Goal: Task Accomplishment & Management: Manage account settings

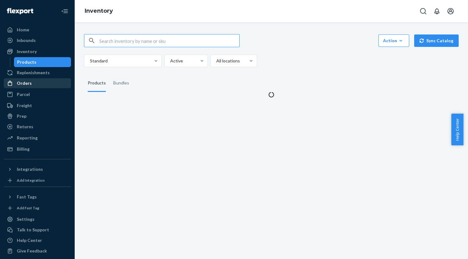
click at [45, 83] on div "Orders" at bounding box center [37, 83] width 66 height 9
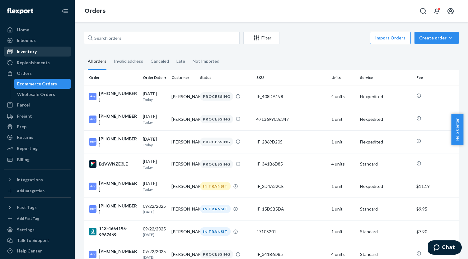
click at [36, 53] on div "Inventory" at bounding box center [37, 51] width 66 height 9
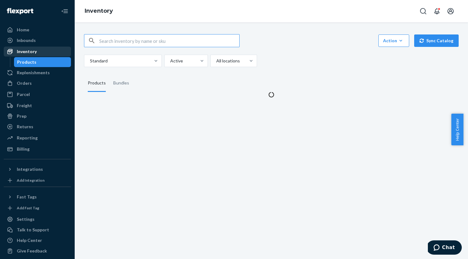
click at [428, 37] on button "Sync Catalog" at bounding box center [436, 41] width 44 height 12
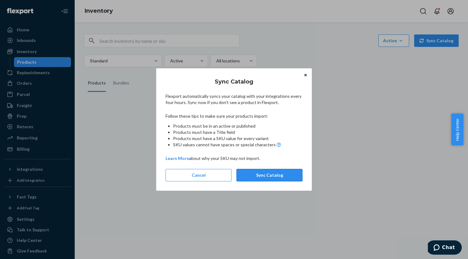
click at [275, 171] on button "Sync Catalog" at bounding box center [269, 175] width 66 height 12
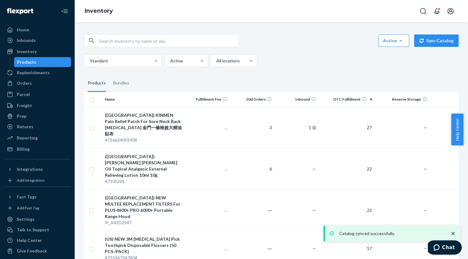
click at [49, 63] on div "Products" at bounding box center [43, 62] width 56 height 9
click at [112, 43] on input "text" at bounding box center [169, 41] width 140 height 12
paste input "IF_163D66EE"
type input "IF_163D66EE"
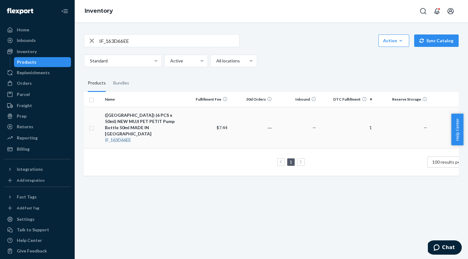
click at [168, 118] on div "(US) (6 PCS x 50ml) NEW MUJI PET PETIT Pump Bottle 50ml MADE IN JAPAN" at bounding box center [144, 124] width 78 height 25
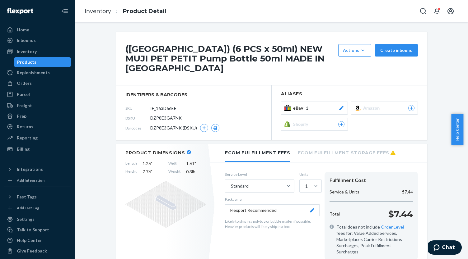
click at [313, 102] on section "Aliases eBay 1 Amazon Shopify" at bounding box center [348, 113] width 155 height 54
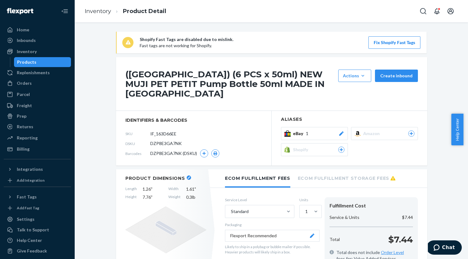
click at [310, 131] on div "eBay 1" at bounding box center [318, 134] width 51 height 6
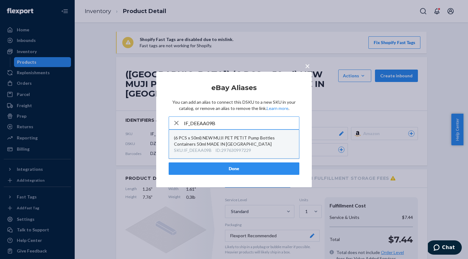
type input "IF_DEEAA09B"
click at [265, 141] on div "(6 PCS x 50ml) NEW MUJI PET PETIT Pump Bottles Containers 50ml MADE IN JAPAN" at bounding box center [234, 141] width 120 height 12
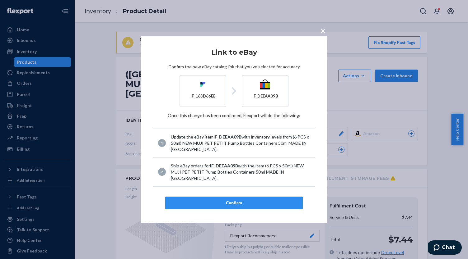
click at [252, 184] on article "Link to eBay Confirm the new eBay catalog link that you've selected for accurac…" at bounding box center [234, 129] width 162 height 160
click at [251, 200] on div "Confirm" at bounding box center [233, 203] width 127 height 6
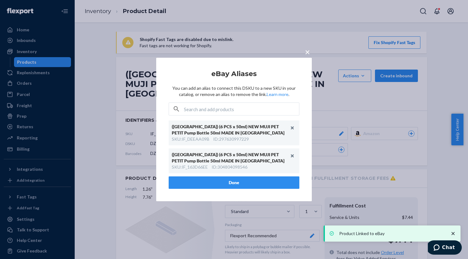
click at [252, 184] on button "Done" at bounding box center [234, 183] width 131 height 12
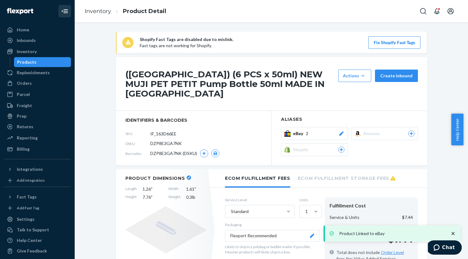
drag, startPoint x: 52, startPoint y: 61, endPoint x: 55, endPoint y: 9, distance: 52.0
click at [52, 61] on div "Products" at bounding box center [43, 62] width 56 height 9
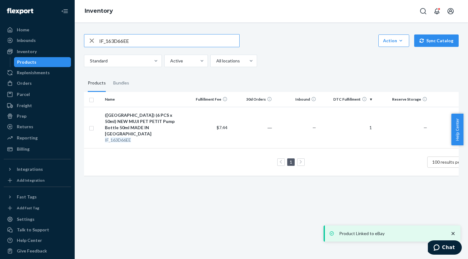
click at [137, 41] on input "IF_163D66EE" at bounding box center [169, 41] width 140 height 12
paste input "9864D01"
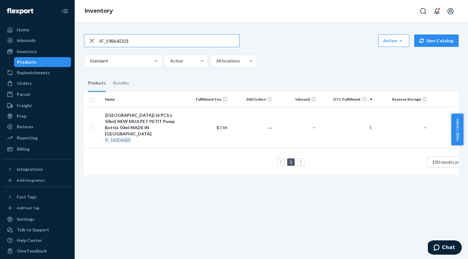
type input "IF_19864D01"
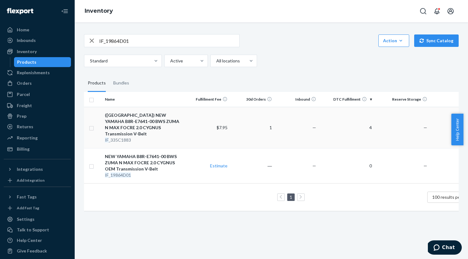
click at [163, 112] on td "(US) NEW YAMAHA B8R-E7641-00 BWS ZUMA N MAX FOCRE 2.0 CYGNUS Transmission V-Bel…" at bounding box center [143, 127] width 83 height 41
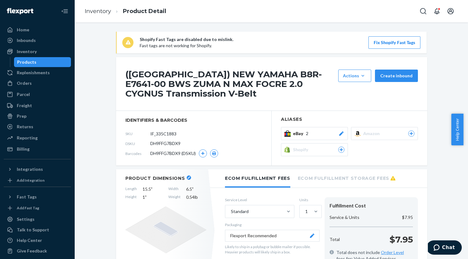
click at [49, 64] on div "Products" at bounding box center [43, 62] width 56 height 9
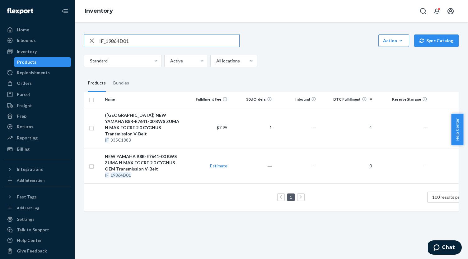
click at [124, 42] on input "IF_19864D01" at bounding box center [169, 41] width 140 height 12
paste input "IF_31646E8C"
type input "IF_31646E8C"
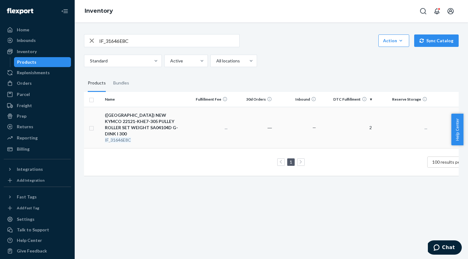
click at [159, 117] on div "(US) NEW KYMCO 22121-KHE7-305 PULLEY ROLLER SET WEIGHT SA04104D G-DINK I 300" at bounding box center [144, 124] width 78 height 25
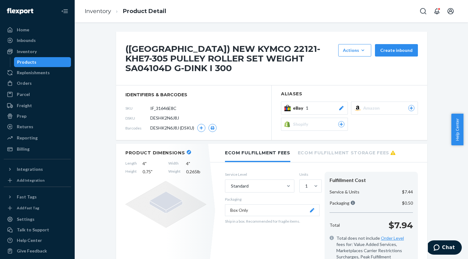
click at [302, 105] on span "eBay" at bounding box center [299, 108] width 13 height 6
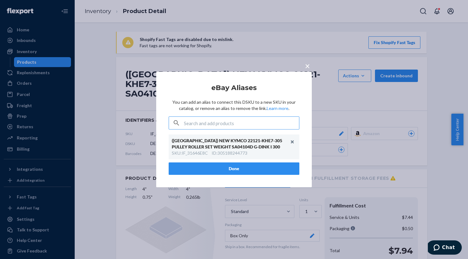
type input "IF_F8C5632E"
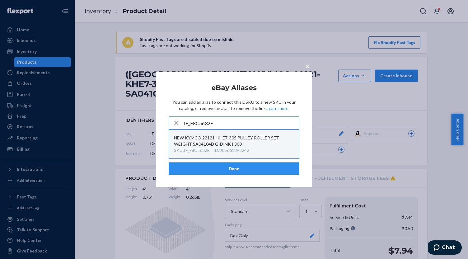
click at [238, 141] on div "NEW KYMCO 22121-KHE7-305 PULLEY ROLLER SET WEIGHT SA04104D G-DINK I 300" at bounding box center [234, 141] width 120 height 12
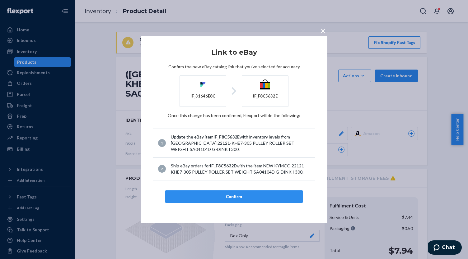
click at [240, 195] on div "Confirm" at bounding box center [233, 197] width 127 height 6
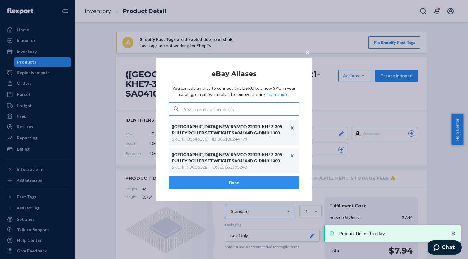
click at [246, 178] on button "Done" at bounding box center [234, 183] width 131 height 12
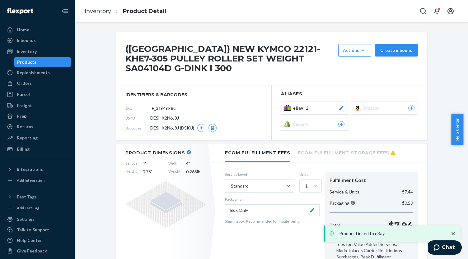
click at [247, 180] on div "Ecom Fulfillment Fees Ecom Fulfillment Storage Fees Service Level Standard Unit…" at bounding box center [321, 211] width 211 height 134
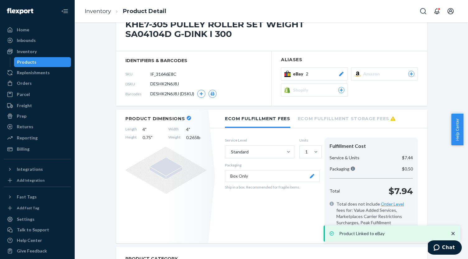
scroll to position [62, 0]
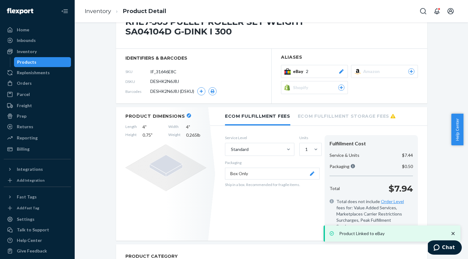
click at [251, 168] on button "Box Only" at bounding box center [272, 174] width 95 height 12
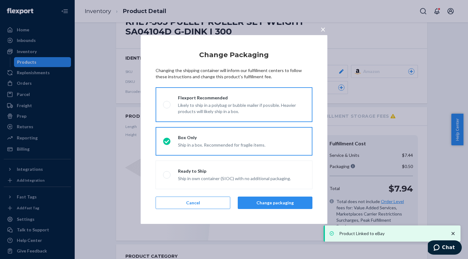
click at [213, 112] on div "Likely to ship in a polybag or bubble mailer if possible. Heavier products will…" at bounding box center [241, 108] width 127 height 14
click at [167, 107] on input "Flexport Recommended Likely to ship in a polybag or bubble mailer if possible. …" at bounding box center [165, 105] width 4 height 4
radio input "true"
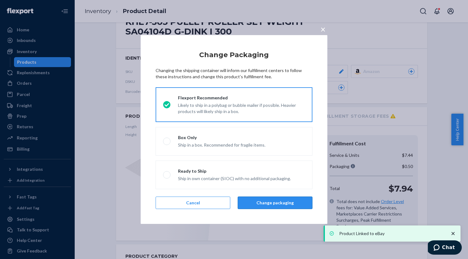
click at [269, 201] on button "Change packaging" at bounding box center [275, 203] width 75 height 12
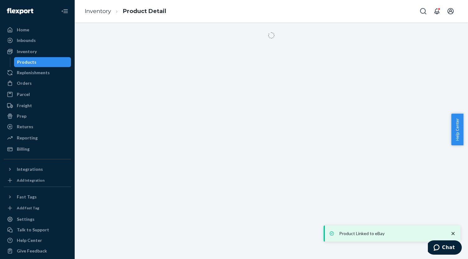
scroll to position [0, 0]
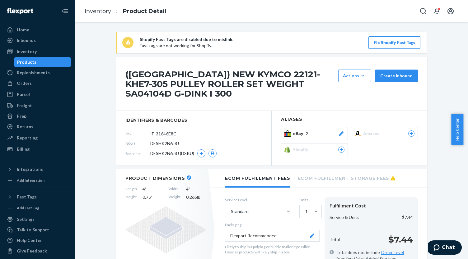
click at [48, 61] on div "Products" at bounding box center [43, 62] width 56 height 9
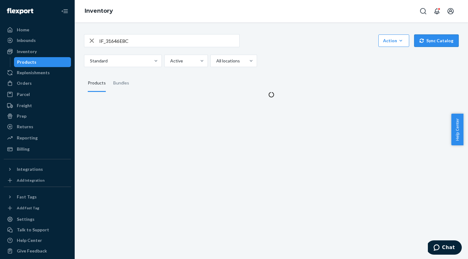
click at [431, 43] on button "Sync Catalog" at bounding box center [436, 41] width 44 height 12
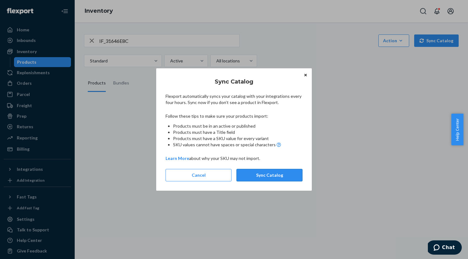
click at [289, 176] on button "Sync Catalog" at bounding box center [269, 175] width 66 height 12
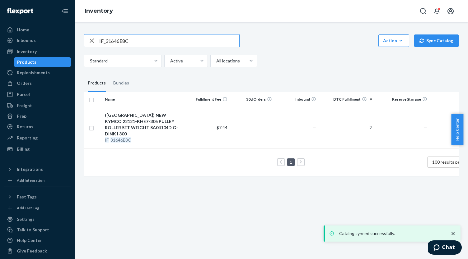
click at [109, 42] on input "IF_31646E8C" at bounding box center [169, 41] width 140 height 12
paste input "IF_EECA8490"
type input "IF_EECA8490"
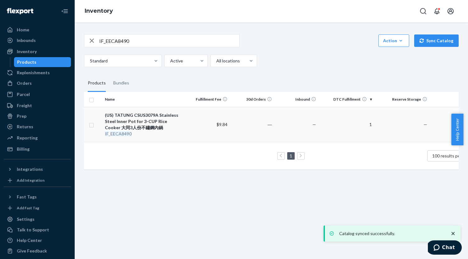
click at [155, 120] on div "(US) TATUNG CSUS3079A Stainless Steel Inner Pot for 3-CUP Rice Cooker 大同3人份不鏽鋼內鍋" at bounding box center [144, 121] width 78 height 19
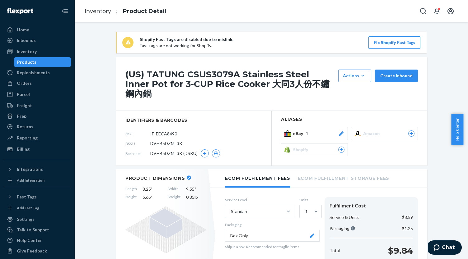
click at [328, 131] on div "eBay 1" at bounding box center [318, 134] width 51 height 6
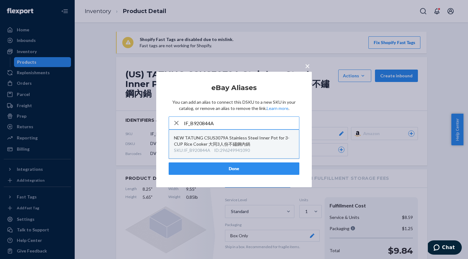
type input "IF_B920844A"
click at [253, 141] on div "NEW TATUNG CSUS3079A Stainless Steel Inner Pot for 3-CUP Rice Cooker 大同3人份不鏽鋼內鍋" at bounding box center [234, 141] width 120 height 12
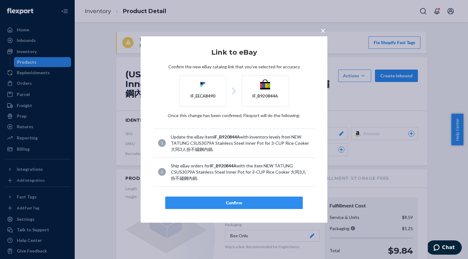
click at [244, 194] on article "Link to eBay Confirm the new eBay catalog link that you've selected for accurac…" at bounding box center [234, 129] width 162 height 160
click at [244, 199] on button "Confirm" at bounding box center [233, 203] width 137 height 12
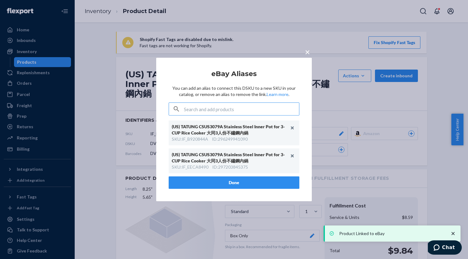
click at [243, 177] on button "Done" at bounding box center [234, 183] width 131 height 12
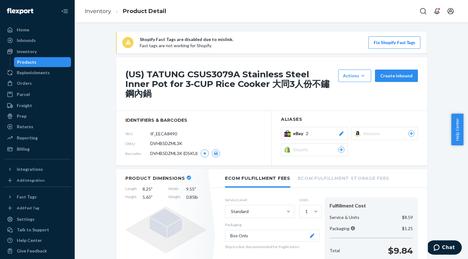
click at [48, 62] on div "Products" at bounding box center [43, 62] width 56 height 9
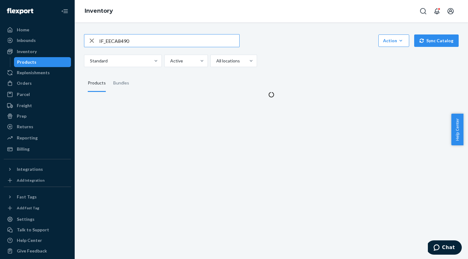
click at [168, 39] on input "IF_EECA8490" at bounding box center [169, 41] width 140 height 12
type input "9789573257400"
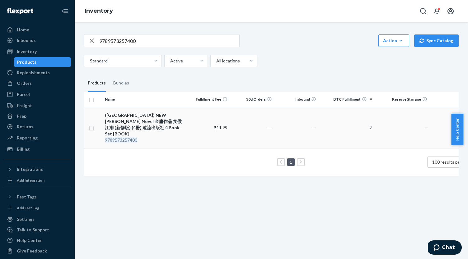
click at [167, 120] on div "(US) NEW Jin Yong's Novel 金庸作品 笑傲江湖 (新修版) (4冊) 遠流出版社 4 Book Set [BOOK]" at bounding box center [144, 124] width 78 height 25
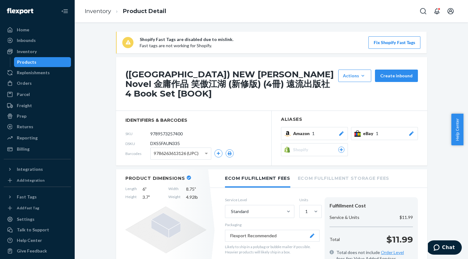
drag, startPoint x: 331, startPoint y: 120, endPoint x: 338, endPoint y: 109, distance: 13.0
click at [338, 111] on section "Aliases Amazon 1 eBay 1 Shopify" at bounding box center [348, 138] width 155 height 54
click at [376, 131] on span "1" at bounding box center [377, 134] width 2 height 6
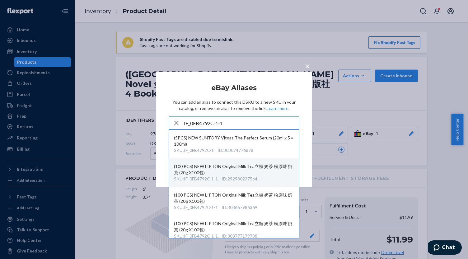
type input "IF_0FB4792C-1-1"
click at [268, 171] on div "(100 PCS) NEW LIPTON Original Milk Tea立頓 奶茶 粉原味 奶茶 (20g X100包)" at bounding box center [234, 170] width 120 height 12
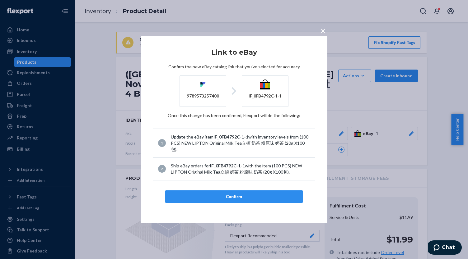
click at [239, 194] on div "Confirm" at bounding box center [233, 197] width 127 height 6
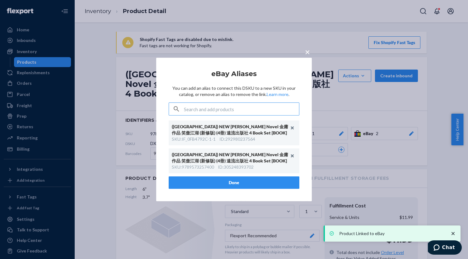
click at [242, 173] on div "(US) NEW Jin Yong's Novel 金庸作品 笑傲江湖 (新修版) (4冊) 遠流出版社 4 Book Set [BOOK] SKU : 97…" at bounding box center [234, 161] width 131 height 25
click at [242, 176] on div "(US) NEW Jin Yong's Novel 金庸作品 笑傲江湖 (新修版) (4冊) 遠流出版社 4 Book Set [BOOK] SKU : IF…" at bounding box center [234, 149] width 131 height 56
click at [242, 180] on button "Done" at bounding box center [234, 183] width 131 height 12
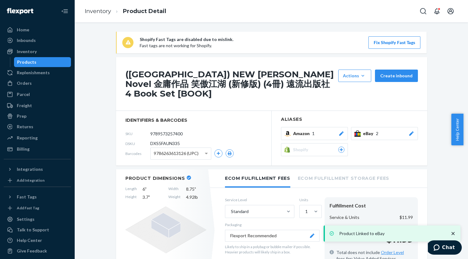
click at [44, 63] on div "Products" at bounding box center [43, 62] width 56 height 9
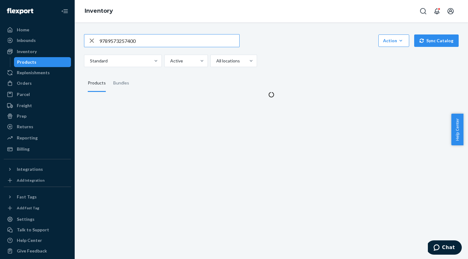
click at [113, 44] on input "9789573257400" at bounding box center [169, 41] width 140 height 12
paste input "4082300739381"
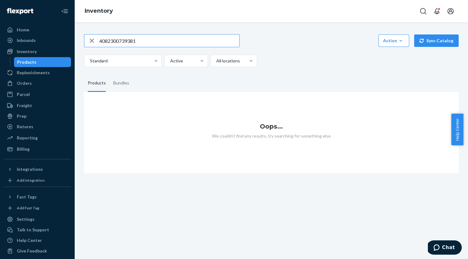
type input "4082300739381"
click at [182, 44] on input "4082300739381" at bounding box center [169, 41] width 140 height 12
click at [125, 84] on div "Bundles" at bounding box center [121, 83] width 16 height 17
click at [109, 75] on input "Bundles" at bounding box center [109, 75] width 0 height 0
click at [100, 40] on input "4082300739381" at bounding box center [169, 41] width 140 height 12
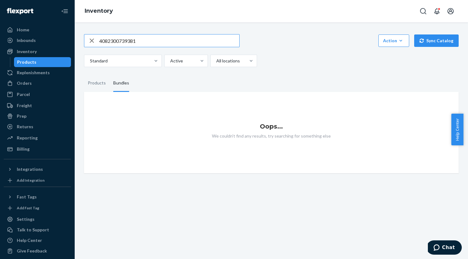
click at [134, 45] on input "4082300739381" at bounding box center [169, 41] width 140 height 12
click at [92, 84] on div "Products" at bounding box center [97, 83] width 18 height 17
click at [84, 75] on input "Products" at bounding box center [84, 75] width 0 height 0
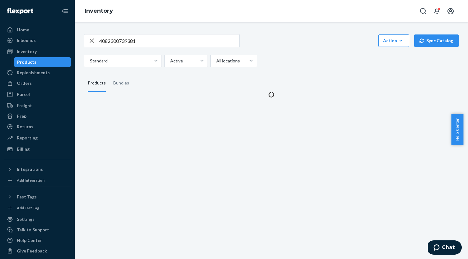
click at [91, 39] on icon "button" at bounding box center [91, 41] width 7 height 12
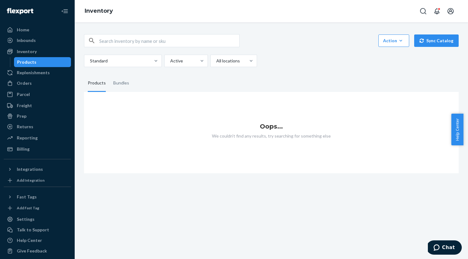
click at [43, 65] on div "Products" at bounding box center [43, 62] width 56 height 9
click at [43, 54] on div "Inventory" at bounding box center [37, 51] width 66 height 9
click at [33, 40] on div "Inbounds" at bounding box center [26, 40] width 19 height 6
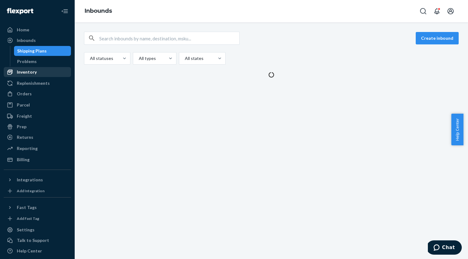
click at [32, 72] on div "Inventory" at bounding box center [27, 72] width 20 height 6
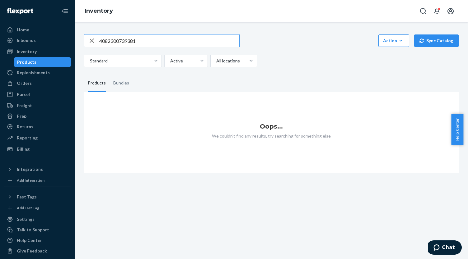
click at [120, 43] on input "4082300739381" at bounding box center [169, 41] width 140 height 12
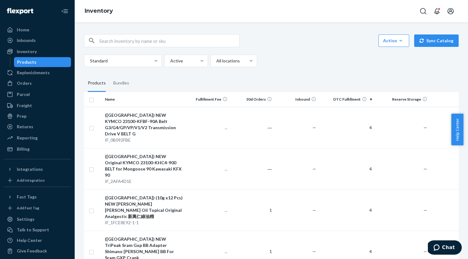
click at [143, 41] on input "text" at bounding box center [169, 41] width 140 height 12
paste input "4082300739381"
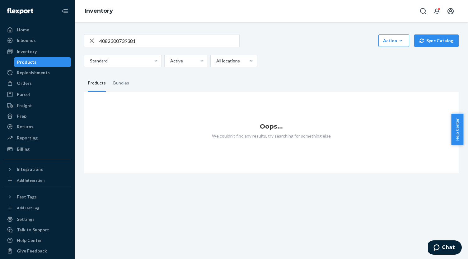
click at [139, 40] on input "4082300739381" at bounding box center [169, 41] width 140 height 12
click at [139, 45] on input "4082300739381" at bounding box center [169, 41] width 140 height 12
click at [138, 44] on input "4082300739381" at bounding box center [169, 41] width 140 height 12
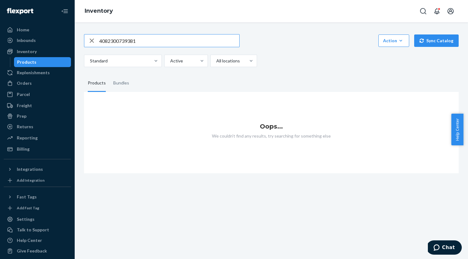
click at [138, 44] on input "4082300739381" at bounding box center [169, 41] width 140 height 12
paste input "4718905580508"
type input "4718905580508"
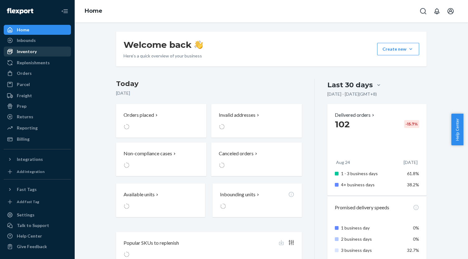
click at [39, 53] on div "Inventory" at bounding box center [37, 51] width 66 height 9
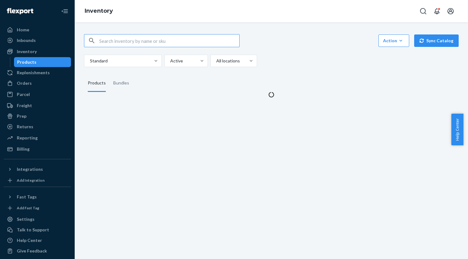
click at [105, 42] on input "text" at bounding box center [169, 41] width 140 height 12
type input "4718905580508"
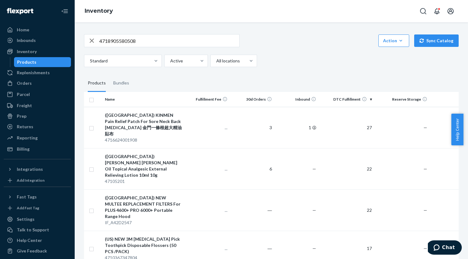
click at [157, 40] on input "4718905580508" at bounding box center [169, 41] width 140 height 12
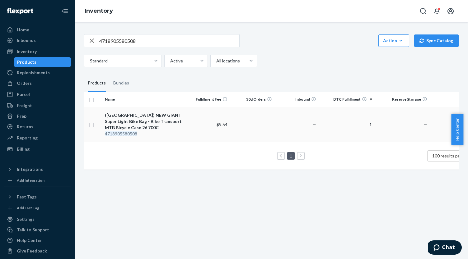
click at [154, 115] on div "([GEOGRAPHIC_DATA]) NEW GIANT Super Light Bike Bag - Bike Transport MTB Bicycle…" at bounding box center [144, 121] width 78 height 19
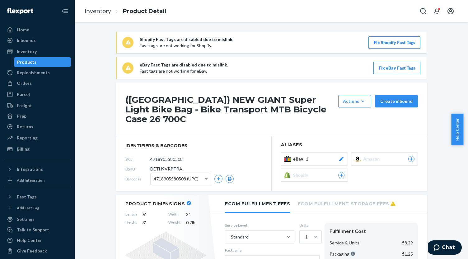
click at [315, 156] on div "eBay 1" at bounding box center [318, 159] width 51 height 6
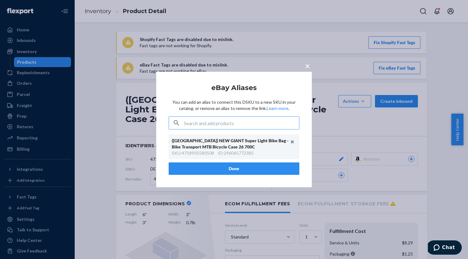
type input "IF_C8B2206A"
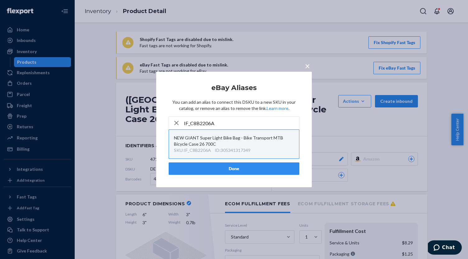
click at [261, 146] on div "NEW GIANT Super Light Bike Bag - Bike Transport MTB Bicycle Case 26 700C" at bounding box center [234, 141] width 120 height 12
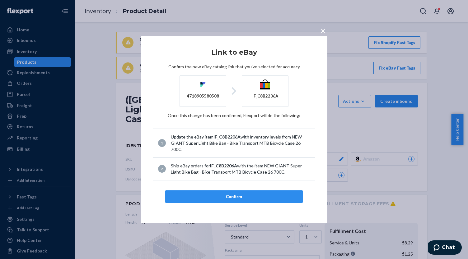
click at [253, 191] on button "Confirm" at bounding box center [233, 197] width 137 height 12
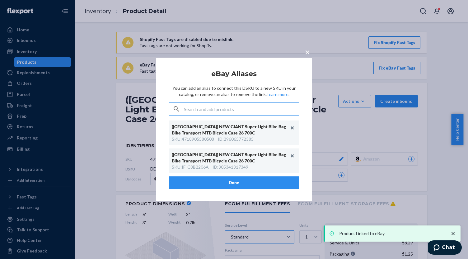
click at [237, 181] on button "Done" at bounding box center [234, 183] width 131 height 12
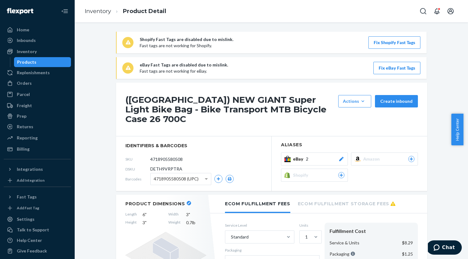
click at [379, 67] on button "Fix eBay Fast Tags" at bounding box center [396, 68] width 47 height 12
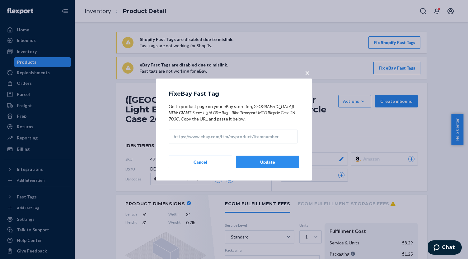
click at [269, 139] on input "Go to product page on your eBay store for ([GEOGRAPHIC_DATA]) NEW GIANT Super L…" at bounding box center [233, 137] width 129 height 14
paste input "[URL][DOMAIN_NAME]"
type input "[URL][DOMAIN_NAME]"
click at [280, 163] on button "Update" at bounding box center [267, 162] width 63 height 12
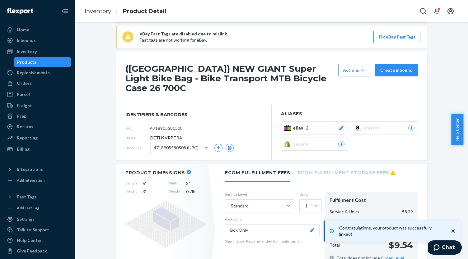
click at [306, 125] on span "2" at bounding box center [307, 128] width 2 height 6
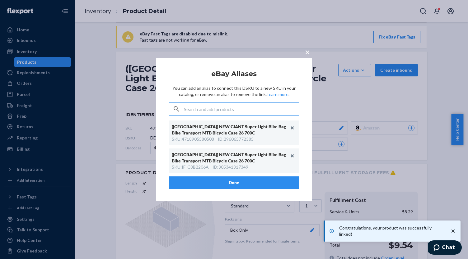
scroll to position [82, 0]
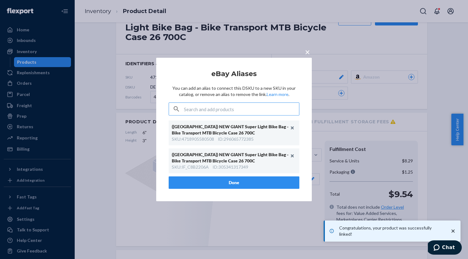
click at [283, 183] on button "Done" at bounding box center [234, 183] width 131 height 12
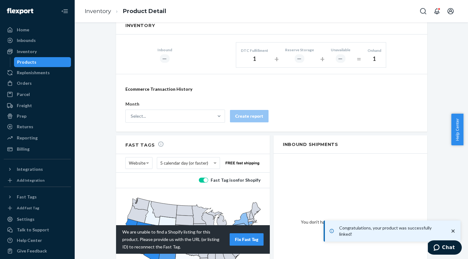
scroll to position [424, 0]
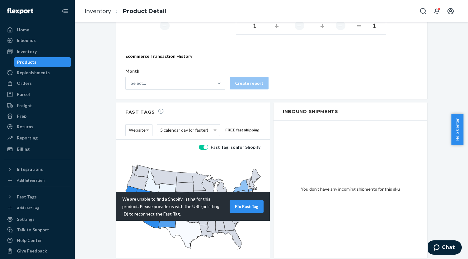
click at [123, 121] on section "Website 5 calendar day (or faster)" at bounding box center [193, 130] width 154 height 19
click at [144, 125] on span at bounding box center [148, 130] width 8 height 11
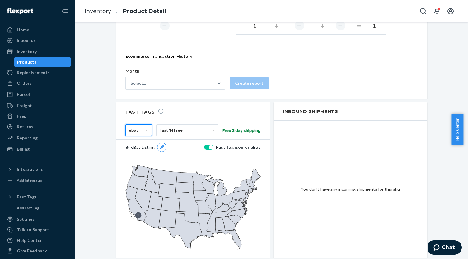
click at [45, 61] on div "Products" at bounding box center [43, 62] width 56 height 9
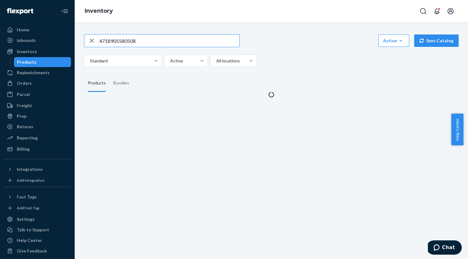
click at [437, 38] on button "Sync Catalog" at bounding box center [436, 41] width 44 height 12
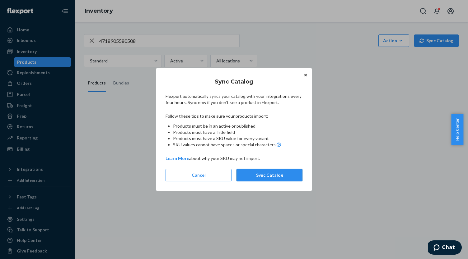
click at [270, 176] on button "Sync Catalog" at bounding box center [269, 175] width 66 height 12
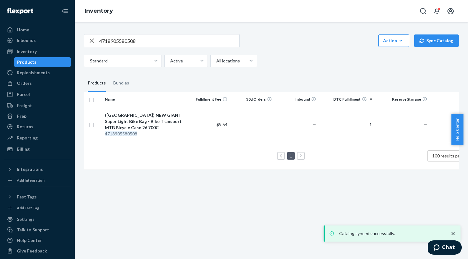
click at [122, 38] on input "4718905580508" at bounding box center [169, 41] width 140 height 12
paste input "9786263619517"
type input "9786263619517"
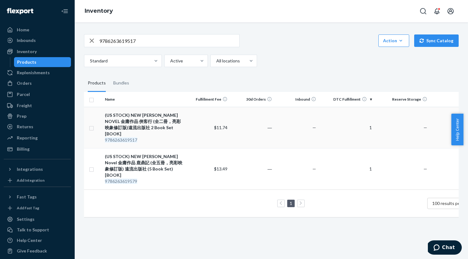
click at [156, 117] on div "(US STOCK) NEW [PERSON_NAME] NOVEL 金庸作品 俠客行 (全二冊，亮彩映象修訂版)遠流出版社 2 Book Set [BOO…" at bounding box center [144, 124] width 78 height 25
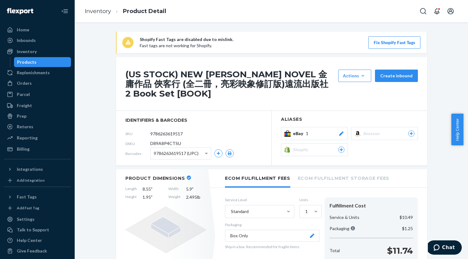
click at [335, 132] on div "eBay 1" at bounding box center [318, 134] width 51 height 6
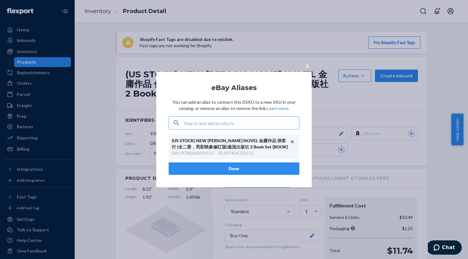
type input "IF_2E25BB60"
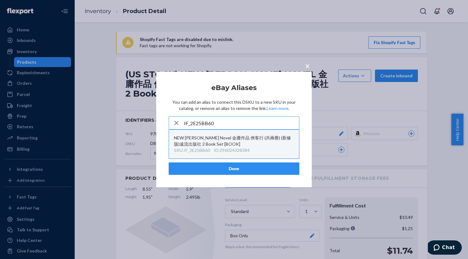
click at [259, 137] on div "NEW [PERSON_NAME] Novel 金庸作品 俠客行 (共兩冊) (新修版)遠流出版社 2 Book Set [BOOK]" at bounding box center [234, 141] width 120 height 12
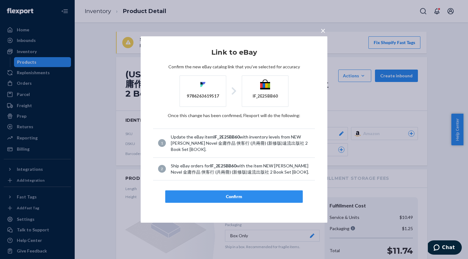
click at [243, 191] on button "Confirm" at bounding box center [233, 197] width 137 height 12
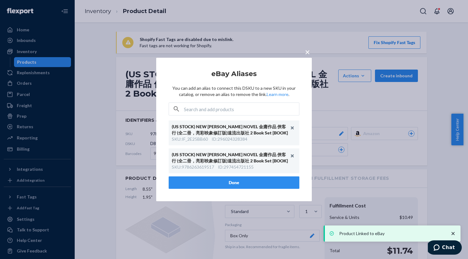
click at [236, 182] on button "Done" at bounding box center [234, 183] width 131 height 12
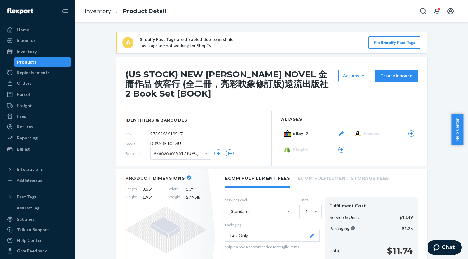
click at [61, 65] on div "Products" at bounding box center [43, 62] width 56 height 9
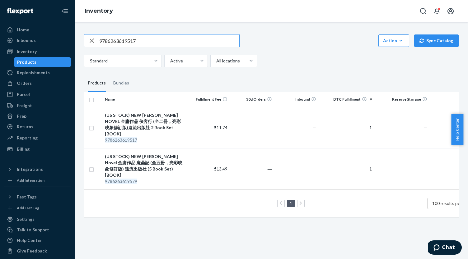
click at [134, 44] on input "9786263619517" at bounding box center [169, 41] width 140 height 12
paste input "IF_59E1D0A2"
type input "IF_59E1D0A2"
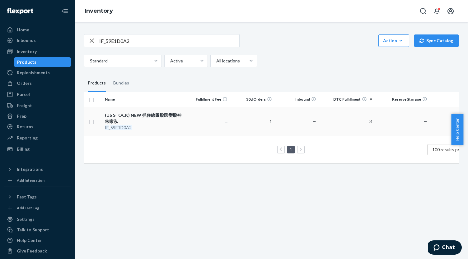
click at [160, 116] on div "(US STOCK) NEW 抓住線圖股民變股神 朱家泓" at bounding box center [144, 118] width 78 height 12
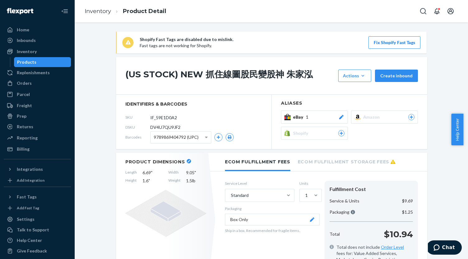
click at [330, 118] on div "eBay 1" at bounding box center [318, 117] width 51 height 6
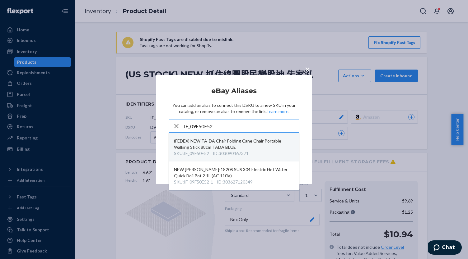
type input "IF_09F50E52"
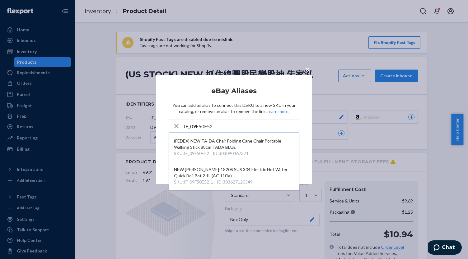
drag, startPoint x: 261, startPoint y: 146, endPoint x: 281, endPoint y: 121, distance: 32.7
click at [281, 121] on article "eBay Aliases You can add an alias to connect this DSKU to a new SKU in your cat…" at bounding box center [234, 129] width 131 height 85
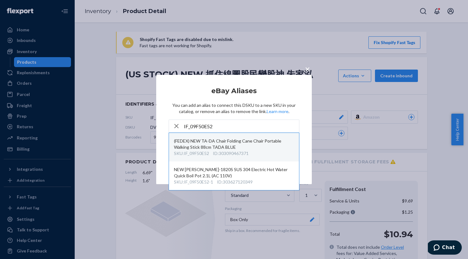
click at [230, 144] on div "(FEDEX) NEW TA-DA Chair Folding Cane Chair Portable Walking Stick 88cm TADA BLUE" at bounding box center [234, 144] width 120 height 12
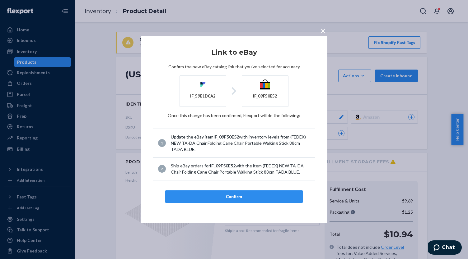
click at [241, 197] on div "Confirm" at bounding box center [233, 197] width 127 height 6
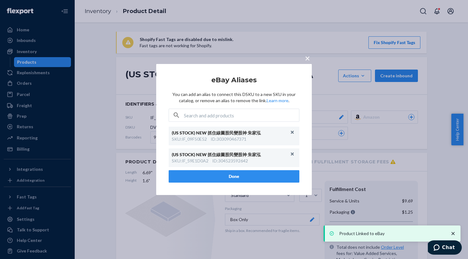
click at [251, 178] on button "Done" at bounding box center [234, 176] width 131 height 12
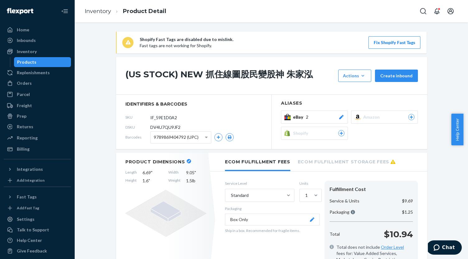
click at [53, 62] on div "Products" at bounding box center [43, 62] width 56 height 9
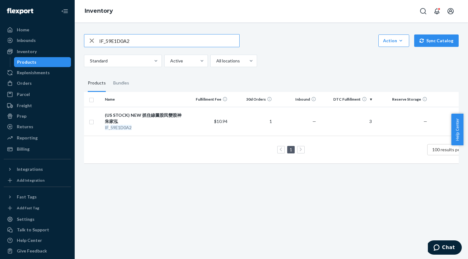
click at [165, 39] on input "IF_59E1D0A2" at bounding box center [169, 41] width 140 height 12
paste input "CDE6A216"
type input "IF_CDE6A216"
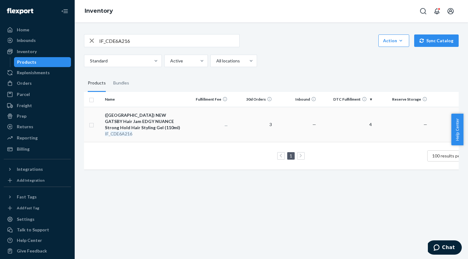
click at [159, 120] on div "([GEOGRAPHIC_DATA]) NEW GATSBY Hair Jam EDGY NUANCE Strong Hold Hair Styling Ge…" at bounding box center [144, 121] width 78 height 19
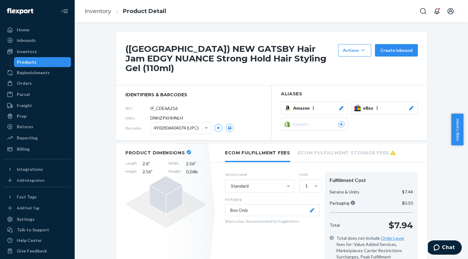
click at [377, 105] on div "eBay 1" at bounding box center [388, 108] width 51 height 6
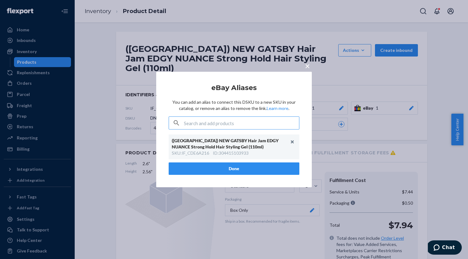
type input "IF_6412DF14"
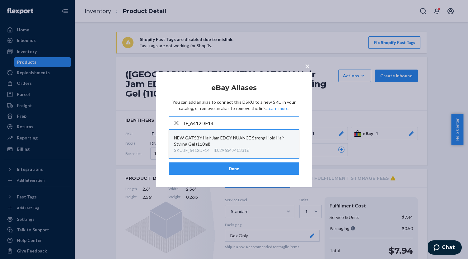
click at [244, 141] on div "NEW GATSBY Hair Jam EDGY NUANCE Strong Hold Hair Styling Gel (110ml)" at bounding box center [234, 141] width 120 height 12
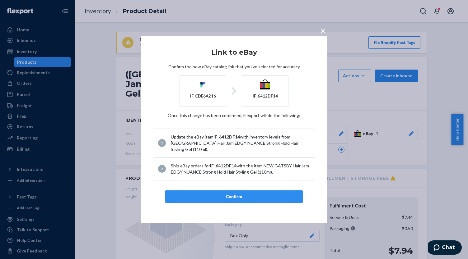
click at [244, 194] on div "Confirm" at bounding box center [233, 197] width 127 height 6
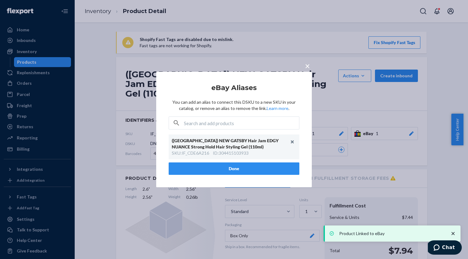
click at [240, 169] on button "Done" at bounding box center [234, 169] width 131 height 12
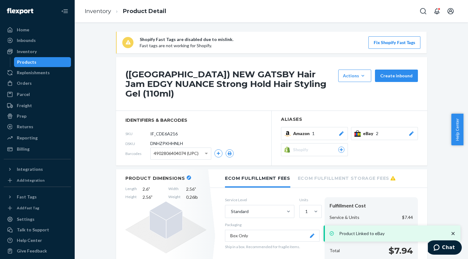
click at [260, 224] on div "Service Level Standard Units 1 Packaging Box Only Ship in a box. Recommended fo…" at bounding box center [272, 247] width 95 height 100
click at [244, 230] on button "Box Only" at bounding box center [272, 236] width 95 height 12
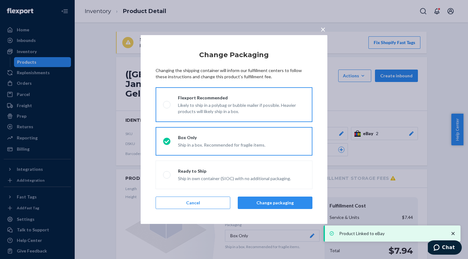
click at [203, 114] on div "Likely to ship in a polybag or bubble mailer if possible. Heavier products will…" at bounding box center [241, 108] width 127 height 14
click at [167, 107] on input "Flexport Recommended Likely to ship in a polybag or bubble mailer if possible. …" at bounding box center [165, 105] width 4 height 4
radio input "true"
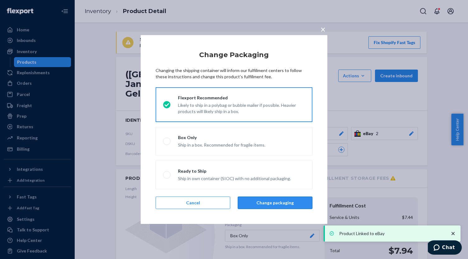
click at [271, 203] on button "Change packaging" at bounding box center [275, 203] width 75 height 12
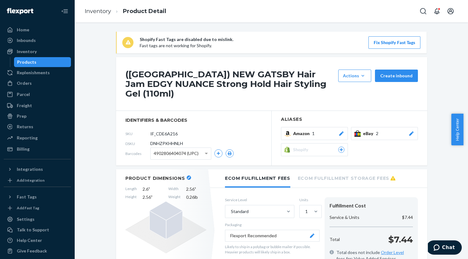
click at [58, 61] on div "Products" at bounding box center [43, 62] width 56 height 9
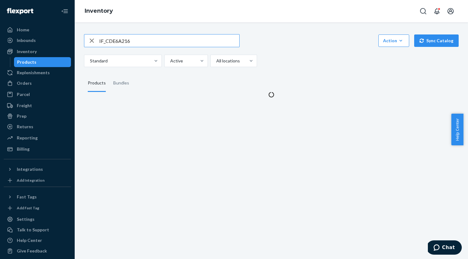
click at [125, 40] on input "IF_CDE6A216" at bounding box center [169, 41] width 140 height 12
type input "IF_235BFC96"
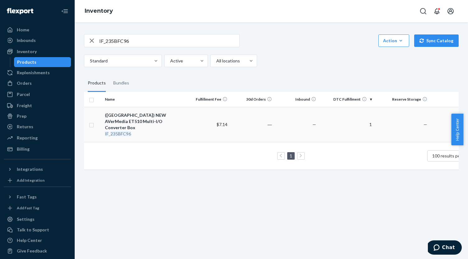
click at [176, 115] on div "([GEOGRAPHIC_DATA]) NEW AVerMedia ET510 Multi-I/O Converter Box" at bounding box center [144, 121] width 78 height 19
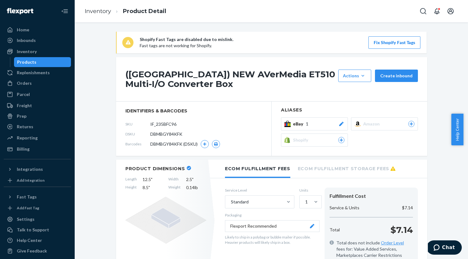
click at [324, 127] on div "eBay 1" at bounding box center [318, 124] width 51 height 6
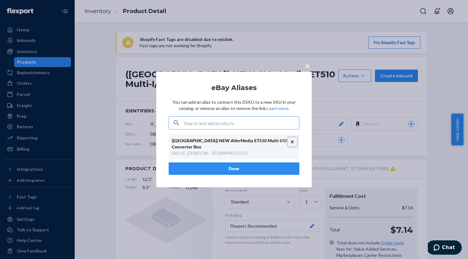
click at [292, 142] on button "Unlink" at bounding box center [292, 141] width 9 height 9
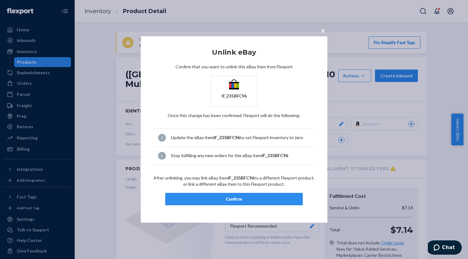
click at [263, 196] on div "Confirm" at bounding box center [233, 199] width 127 height 6
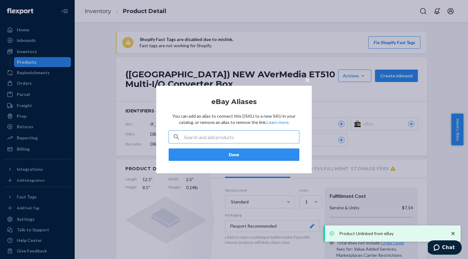
click at [240, 133] on input "text" at bounding box center [241, 137] width 115 height 12
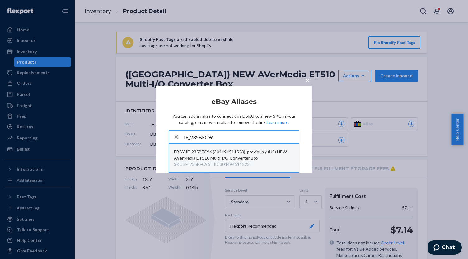
type input "IF_235BFC96"
click at [253, 151] on div "EBAY IF_235BFC96 (304494511523), previously (US) NEW AVerMedia ET510 Multi-I/O …" at bounding box center [234, 155] width 120 height 12
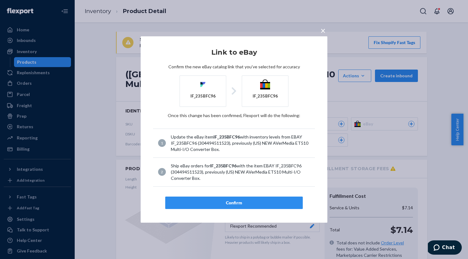
click at [251, 200] on div "Confirm" at bounding box center [233, 203] width 127 height 6
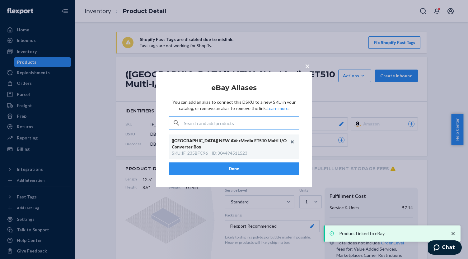
click at [234, 163] on button "Done" at bounding box center [234, 169] width 131 height 12
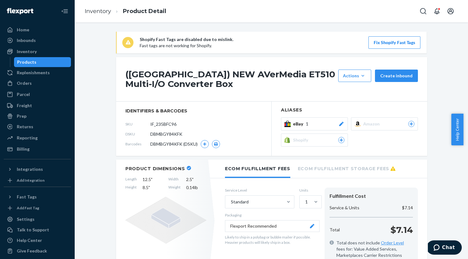
click at [44, 61] on div "Products" at bounding box center [43, 62] width 56 height 9
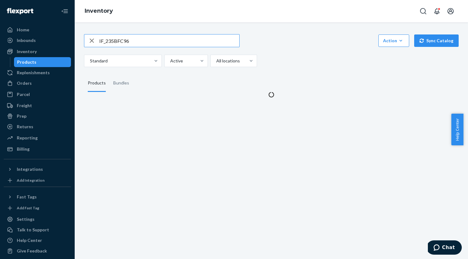
click at [128, 40] on input "IF_235BFC96" at bounding box center [169, 41] width 140 height 12
type input "IF_A20FFBD0"
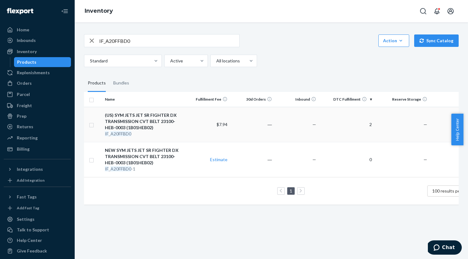
click at [155, 117] on div "(US) SYM JETS JET SR FIGHTER DX TRANSMISSION CVT BELT 23100-HEB-0003 (1B01HEB02)" at bounding box center [144, 121] width 78 height 19
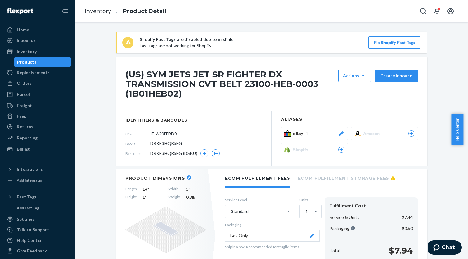
click at [333, 128] on button "eBay 1" at bounding box center [314, 133] width 67 height 13
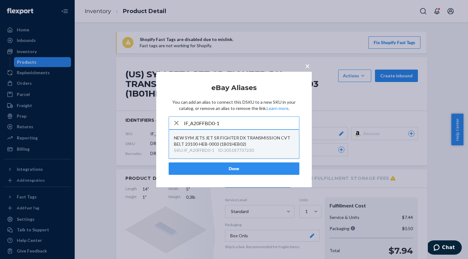
type input "IF_A20FFBD0-1"
click at [267, 141] on div "NEW SYM JETS JET SR FIGHTER DX TRANSMISSION CVT BELT 23100-HEB-0003 (1B01HEB02)" at bounding box center [234, 141] width 120 height 12
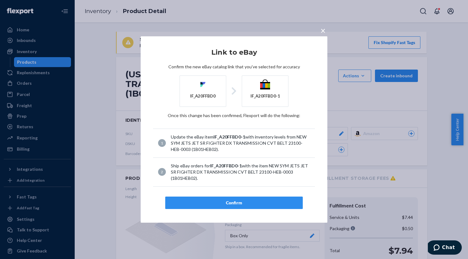
click at [263, 199] on button "Confirm" at bounding box center [233, 203] width 137 height 12
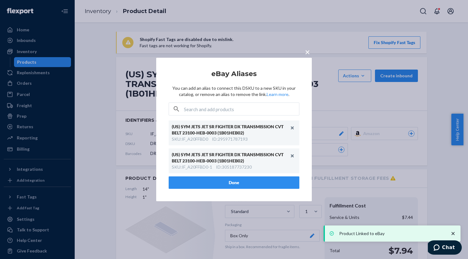
click at [271, 180] on button "Done" at bounding box center [234, 183] width 131 height 12
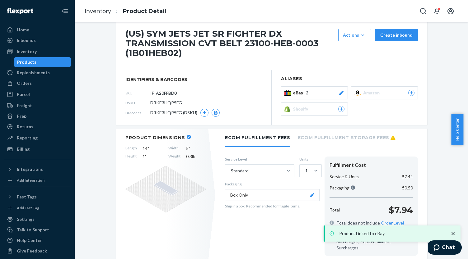
scroll to position [62, 0]
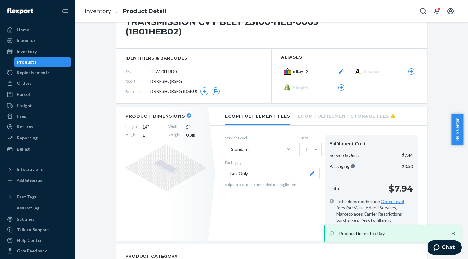
click at [257, 171] on button "Box Only" at bounding box center [272, 174] width 95 height 12
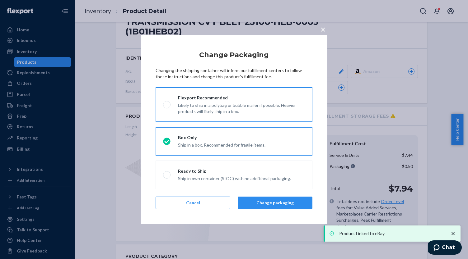
click at [198, 111] on div "Likely to ship in a polybag or bubble mailer if possible. Heavier products will…" at bounding box center [241, 108] width 127 height 14
click at [167, 107] on input "Flexport Recommended Likely to ship in a polybag or bubble mailer if possible. …" at bounding box center [165, 105] width 4 height 4
radio input "true"
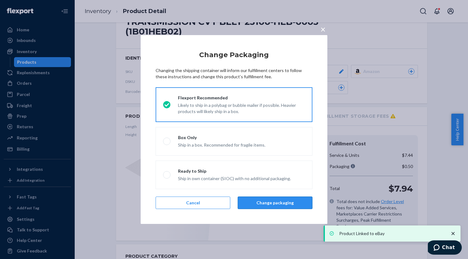
click at [264, 204] on button "Change packaging" at bounding box center [275, 203] width 75 height 12
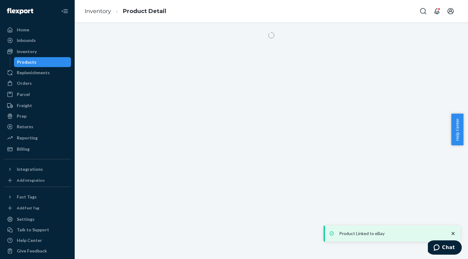
scroll to position [0, 0]
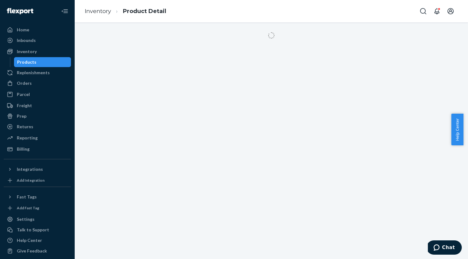
drag, startPoint x: 38, startPoint y: 65, endPoint x: 78, endPoint y: 97, distance: 51.4
click at [38, 65] on div "Products" at bounding box center [43, 62] width 56 height 9
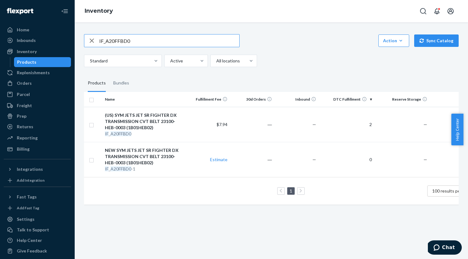
click at [139, 40] on input "IF_A20FFBD0" at bounding box center [169, 41] width 140 height 12
paste input "2028/1"
click at [115, 38] on input "2028/1" at bounding box center [169, 41] width 140 height 12
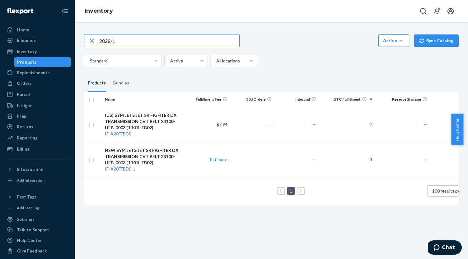
click at [115, 38] on input "2028/1" at bounding box center [169, 41] width 140 height 12
click at [133, 40] on input "2028/1" at bounding box center [169, 41] width 140 height 12
paste input "IF_798DFB28"
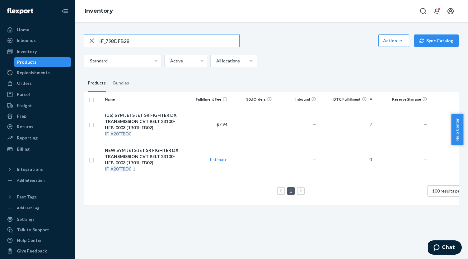
type input "IF_798DFB28"
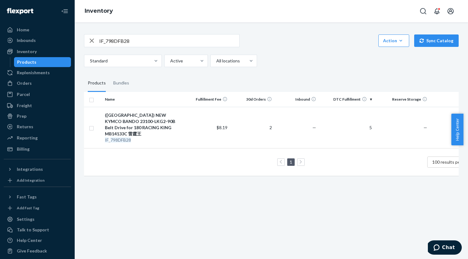
click at [153, 118] on div "([GEOGRAPHIC_DATA]) NEW KYMCO BANDO 23100-LKG2-90B Belt Drive for 180 RACING KI…" at bounding box center [144, 124] width 78 height 25
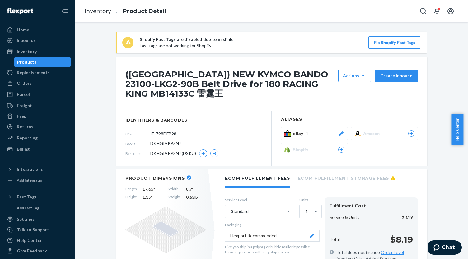
click at [329, 127] on button "eBay 1" at bounding box center [314, 133] width 67 height 13
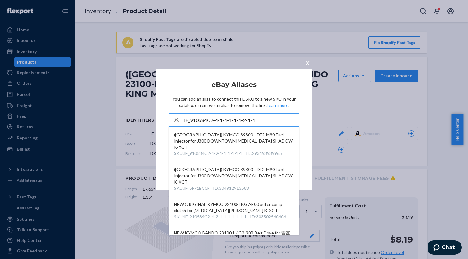
type input "IF_910584C2-4-1-1-1-1-1-2-1-1"
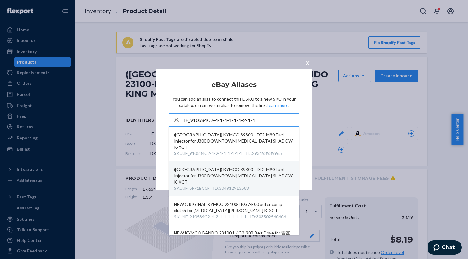
scroll to position [31, 0]
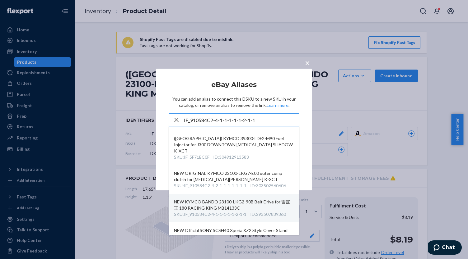
click at [270, 199] on div "NEW KYMCO BANDO 23100-LKG2-90B Belt Drive for 雷霆王 180 RACING KING MB14133C" at bounding box center [234, 205] width 120 height 12
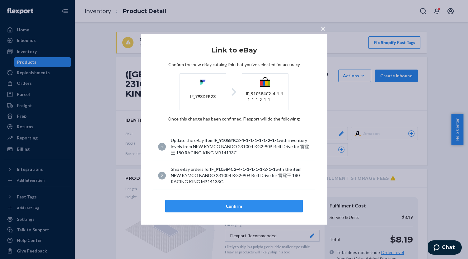
click at [263, 202] on button "Confirm" at bounding box center [233, 206] width 137 height 12
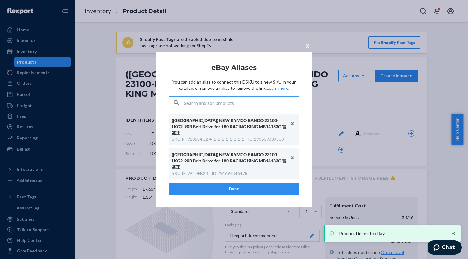
click at [254, 183] on button "Done" at bounding box center [234, 189] width 131 height 12
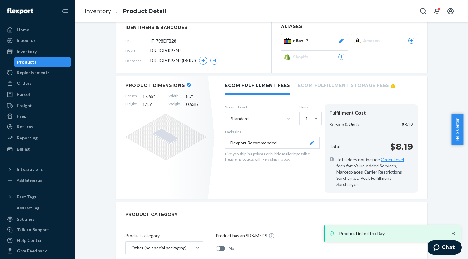
scroll to position [93, 0]
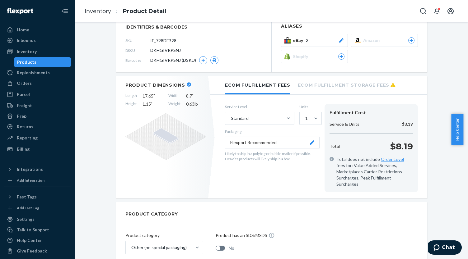
click at [58, 61] on div "Products" at bounding box center [43, 62] width 56 height 9
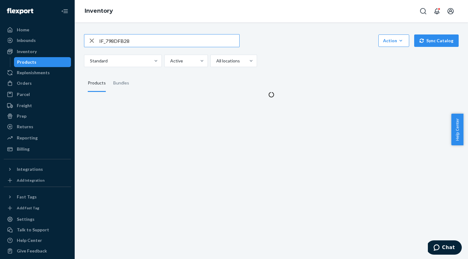
click at [149, 40] on input "IF_798DFB28" at bounding box center [169, 41] width 140 height 12
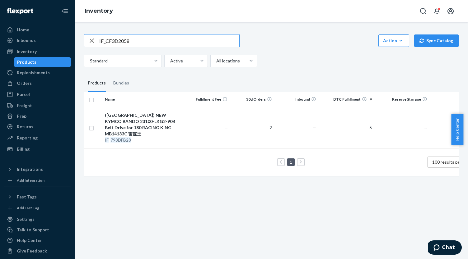
type input "IF_CF3D2058"
click at [160, 125] on div "([GEOGRAPHIC_DATA]) NEW ORIGINAL Devilcase Protective Cover For ASUS ROG Phone …" at bounding box center [144, 124] width 78 height 25
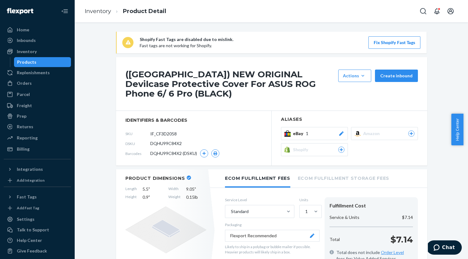
click at [330, 127] on button "eBay 1" at bounding box center [314, 133] width 67 height 13
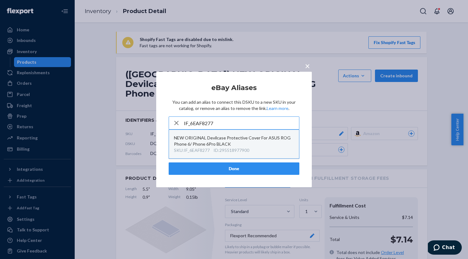
type input "IF_6EAF8277"
click at [266, 140] on div "NEW ORIGINAL Devilcase Protective Cover For ASUS ROG Phone 6/ Phone 6Pro BLACK" at bounding box center [234, 141] width 120 height 12
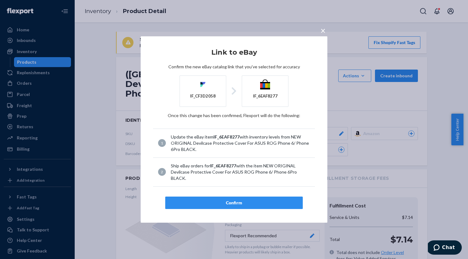
click at [253, 200] on div "Confirm" at bounding box center [233, 203] width 127 height 6
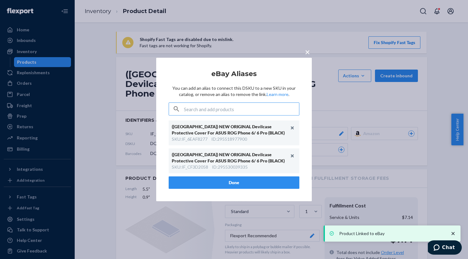
click at [260, 182] on button "Done" at bounding box center [234, 183] width 131 height 12
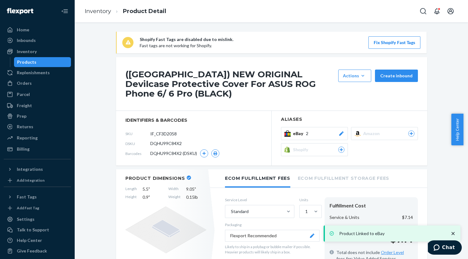
click at [56, 62] on div "Products" at bounding box center [43, 62] width 56 height 9
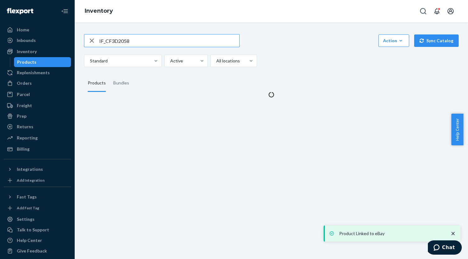
click at [175, 38] on input "IF_CF3D2058" at bounding box center [169, 41] width 140 height 12
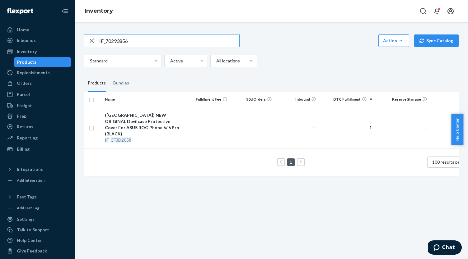
type input "IF_70293856"
click at [164, 122] on div "([GEOGRAPHIC_DATA]) DEVILCASE Guardian Standard Phone Case (BLACK) for ASUS ROG…" at bounding box center [144, 124] width 78 height 25
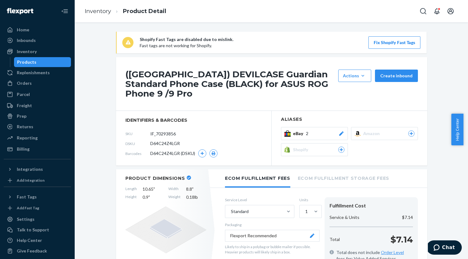
click at [311, 131] on div "eBay 2" at bounding box center [318, 134] width 51 height 6
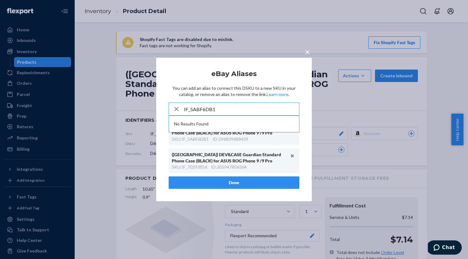
type input "IF_5ABF6DB1"
click at [264, 182] on button "Done" at bounding box center [234, 183] width 131 height 12
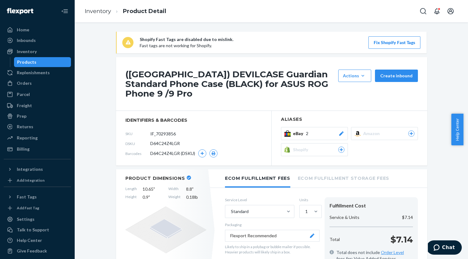
click at [56, 63] on div "Products" at bounding box center [43, 62] width 56 height 9
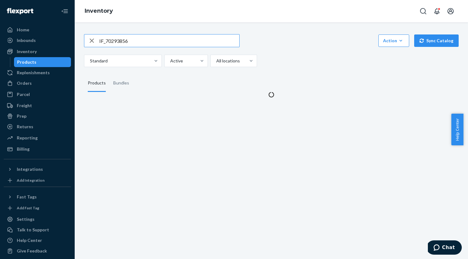
click at [144, 38] on input "IF_70293856" at bounding box center [169, 41] width 140 height 12
type input "IF_C349A993"
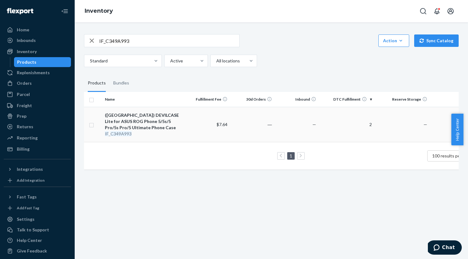
click at [169, 118] on div "([GEOGRAPHIC_DATA]) DEVILCASE Lite for ASUS ROG Phone 5/5s/5 Pro/5s Pro/5 Ultim…" at bounding box center [144, 121] width 78 height 19
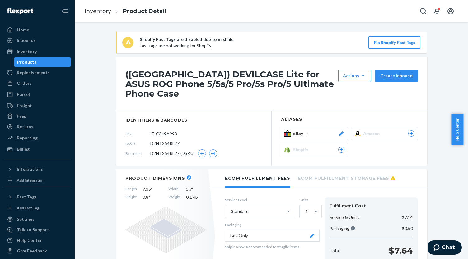
click at [325, 131] on div "eBay 1" at bounding box center [318, 134] width 51 height 6
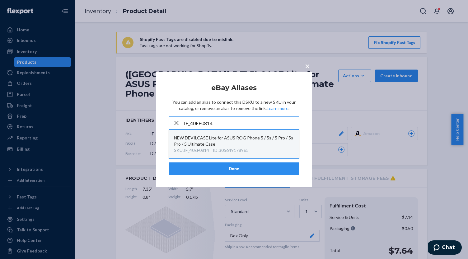
type input "IF_40EF0814"
click at [259, 145] on div "NEW DEVILCASE Lite for ASUS ROG Phone 5 / 5s / 5 Pro / 5s Pro / 5 Ultimate Case" at bounding box center [234, 141] width 120 height 12
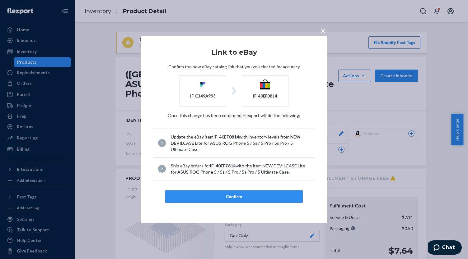
click at [262, 194] on div "Confirm" at bounding box center [233, 197] width 127 height 6
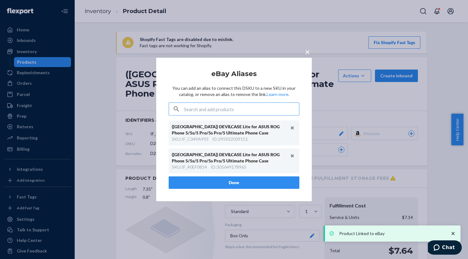
click at [248, 184] on button "Done" at bounding box center [234, 183] width 131 height 12
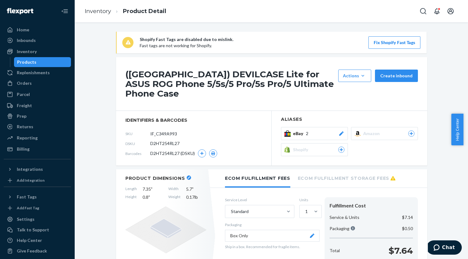
click at [55, 62] on div "Products" at bounding box center [43, 62] width 56 height 9
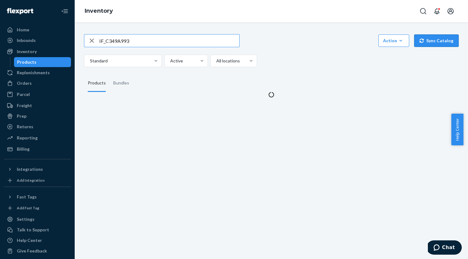
click at [429, 38] on button "Sync Catalog" at bounding box center [436, 41] width 44 height 12
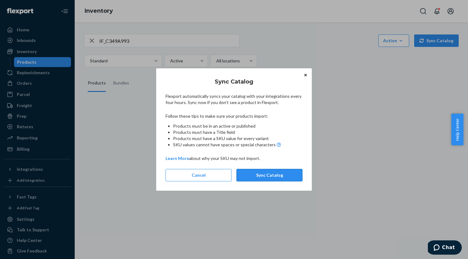
click at [253, 178] on button "Sync Catalog" at bounding box center [269, 175] width 66 height 12
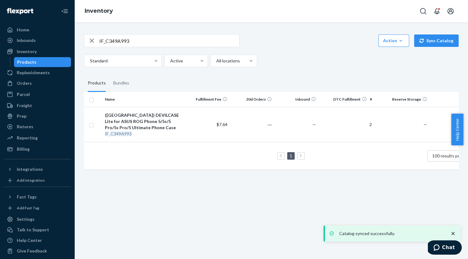
click at [133, 44] on input "IF_C349A993" at bounding box center [169, 41] width 140 height 12
paste input "IF_A436AE9B"
type input "IF_A436AE9B"
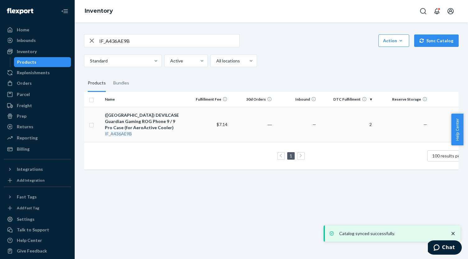
click at [151, 117] on div "([GEOGRAPHIC_DATA]) DEVILCASE Guardian Gaming ROG Phone 9 / 9 Pro Case (for Aer…" at bounding box center [144, 121] width 78 height 19
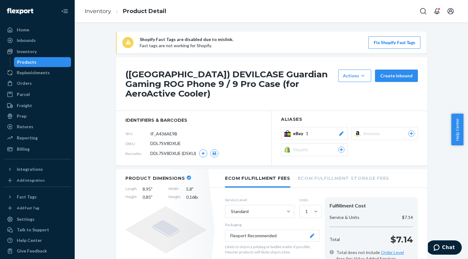
click at [329, 131] on div "eBay 1" at bounding box center [318, 134] width 51 height 6
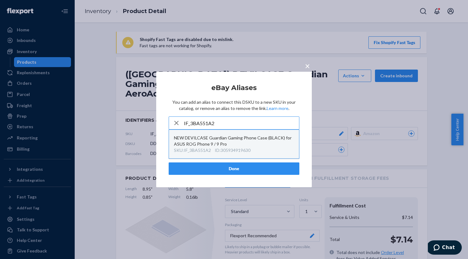
type input "IF_3BA551A2"
click at [257, 139] on div "NEW DEVILCASE Guardian Gaming Phone Case (BLACK) for ASUS ROG Phone 9 / 9 Pro" at bounding box center [234, 141] width 120 height 12
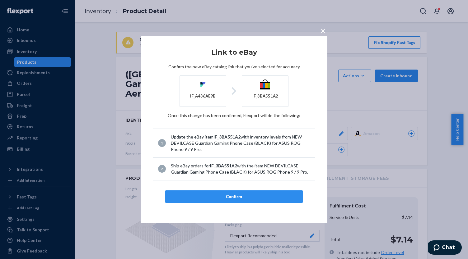
click at [256, 194] on div "Confirm" at bounding box center [233, 197] width 127 height 6
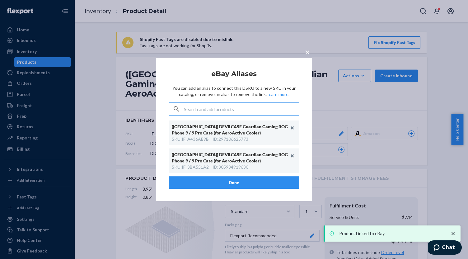
click at [254, 181] on button "Done" at bounding box center [234, 183] width 131 height 12
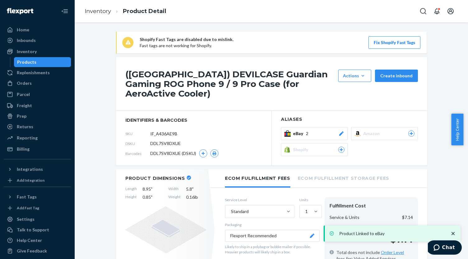
click at [36, 63] on div "Products" at bounding box center [43, 62] width 56 height 9
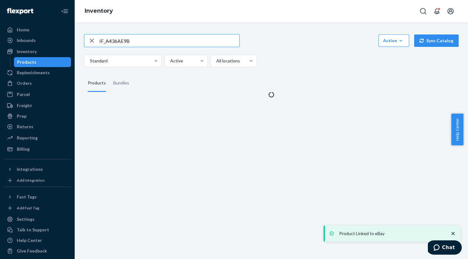
click at [128, 39] on input "IF_A436AE9B" at bounding box center [169, 41] width 140 height 12
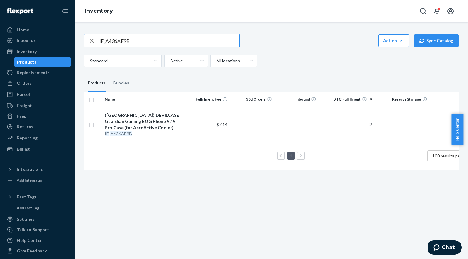
click at [135, 38] on input "IF_A436AE9B" at bounding box center [169, 41] width 140 height 12
paste input "F86940FC"
type input "IF_F86940FC"
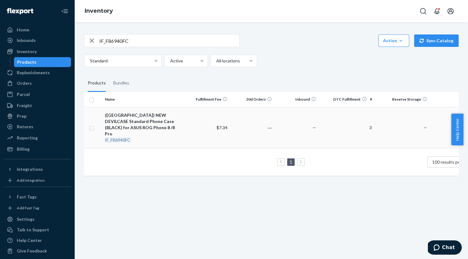
click at [141, 122] on div "([GEOGRAPHIC_DATA]) NEW DEVILCASE Standard Phone Case (BLACK) for ASUS ROG Phon…" at bounding box center [144, 124] width 78 height 25
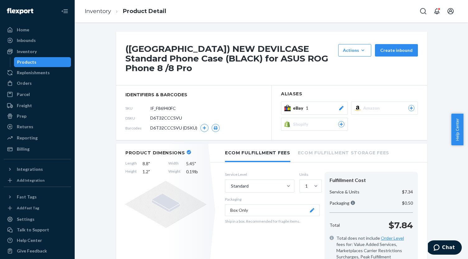
click at [306, 105] on span "1" at bounding box center [307, 108] width 2 height 6
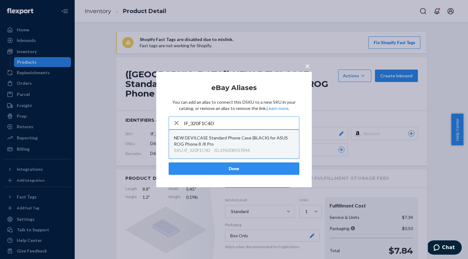
type input "IF_320F1C4D"
click at [254, 146] on div "NEW DEVILCASE Standard Phone Case (BLACK) for ASUS ROG Phone 8 /8 Pro" at bounding box center [234, 141] width 120 height 12
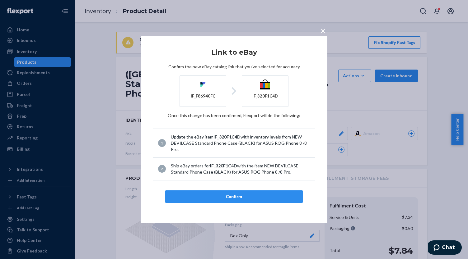
click at [253, 194] on div "Confirm" at bounding box center [233, 197] width 127 height 6
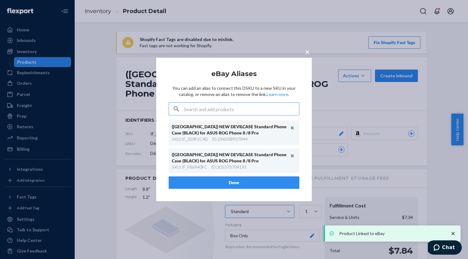
click at [245, 181] on button "Done" at bounding box center [234, 183] width 131 height 12
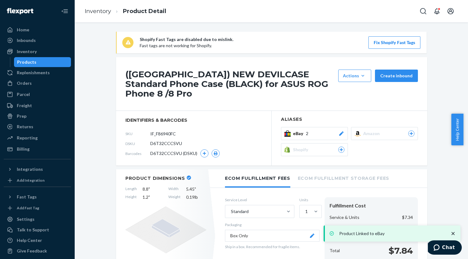
click at [29, 67] on link "Products" at bounding box center [42, 62] width 57 height 10
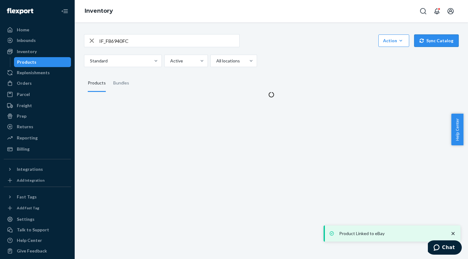
click at [425, 42] on button "Sync Catalog" at bounding box center [436, 41] width 44 height 12
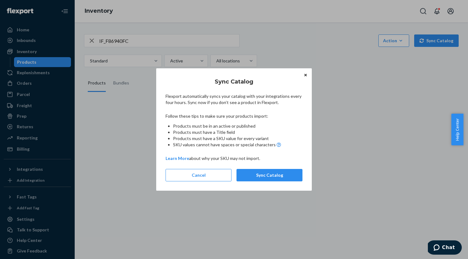
click at [282, 184] on div "Sync Catalog Flexport automatically syncs your catalog with your integrations e…" at bounding box center [233, 129] width 137 height 111
click at [281, 176] on button "Sync Catalog" at bounding box center [269, 175] width 66 height 12
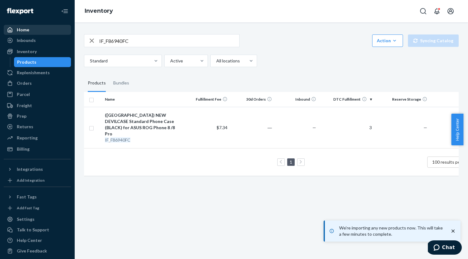
click at [34, 30] on div "Home" at bounding box center [37, 30] width 66 height 9
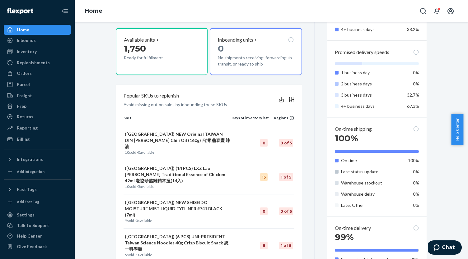
scroll to position [31, 0]
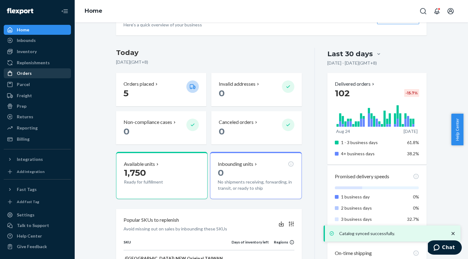
click at [54, 71] on div "Orders" at bounding box center [37, 73] width 66 height 9
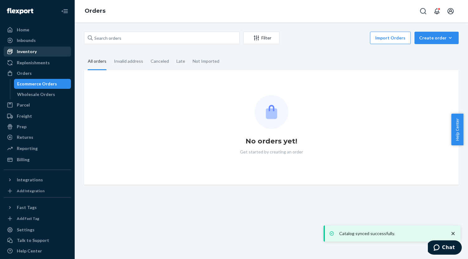
click at [52, 49] on div "Inventory" at bounding box center [37, 51] width 66 height 9
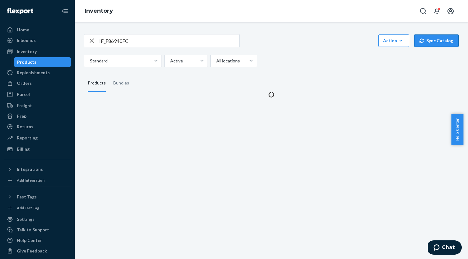
drag, startPoint x: 426, startPoint y: 42, endPoint x: 382, endPoint y: 72, distance: 53.8
click at [426, 42] on button "Sync Catalog" at bounding box center [436, 41] width 44 height 12
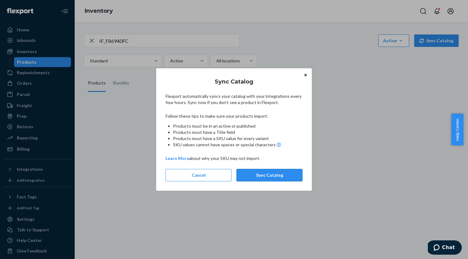
click at [268, 175] on button "Sync Catalog" at bounding box center [269, 175] width 66 height 12
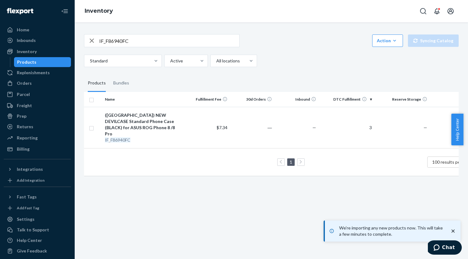
click at [91, 36] on icon "button" at bounding box center [91, 41] width 7 height 12
click at [43, 86] on div "Orders" at bounding box center [37, 83] width 66 height 9
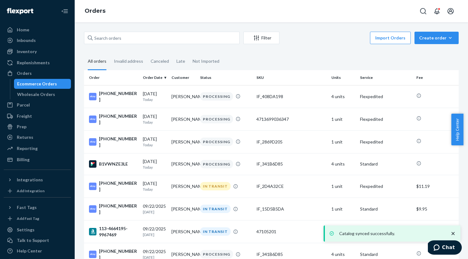
click at [51, 84] on div "Ecommerce Orders" at bounding box center [37, 84] width 40 height 6
click at [453, 233] on icon "close toast" at bounding box center [452, 233] width 3 height 3
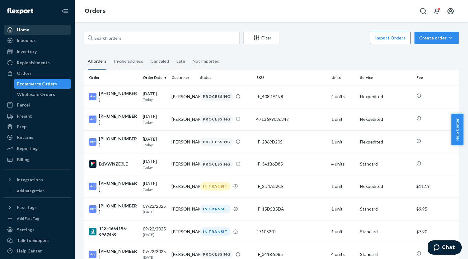
click at [39, 26] on div "Home" at bounding box center [37, 30] width 66 height 9
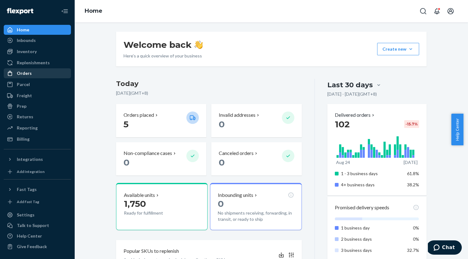
click at [52, 77] on div "Orders" at bounding box center [37, 73] width 66 height 9
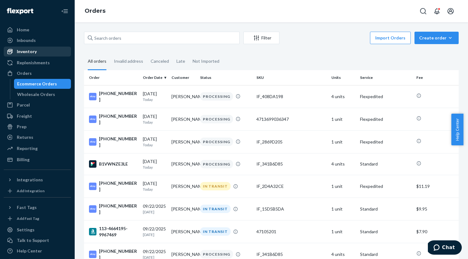
click at [54, 49] on div "Inventory" at bounding box center [37, 51] width 66 height 9
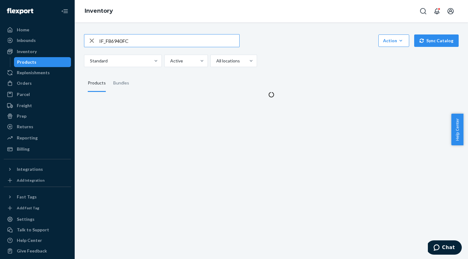
click at [428, 39] on button "Sync Catalog" at bounding box center [436, 41] width 44 height 12
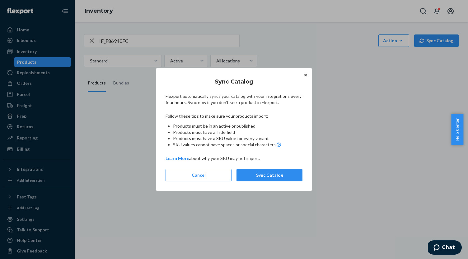
drag, startPoint x: 271, startPoint y: 173, endPoint x: 266, endPoint y: 164, distance: 11.0
click at [272, 173] on button "Sync Catalog" at bounding box center [269, 175] width 66 height 12
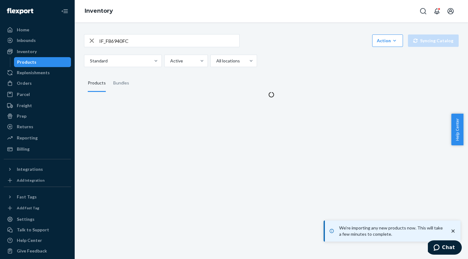
click at [90, 41] on icon "button" at bounding box center [91, 41] width 7 height 12
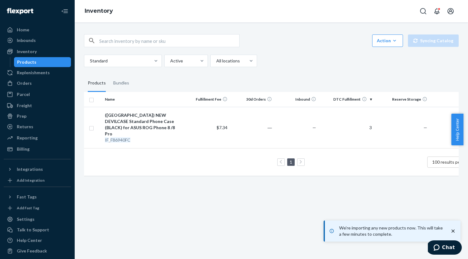
click at [38, 61] on div "Products" at bounding box center [43, 62] width 56 height 9
click at [39, 42] on div "Inbounds" at bounding box center [37, 40] width 66 height 9
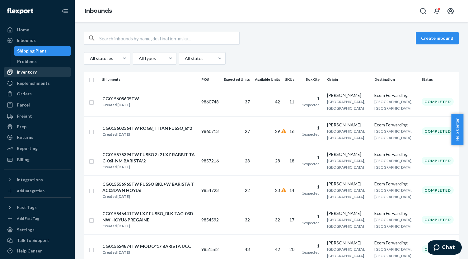
click at [43, 69] on div "Inventory" at bounding box center [37, 72] width 66 height 9
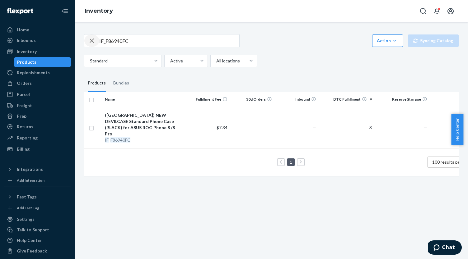
click at [92, 41] on icon "button" at bounding box center [92, 41] width 4 height 4
click at [121, 41] on input "text" at bounding box center [169, 41] width 140 height 12
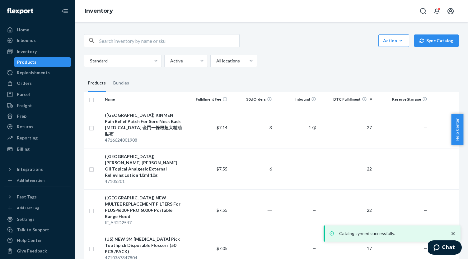
scroll to position [93, 0]
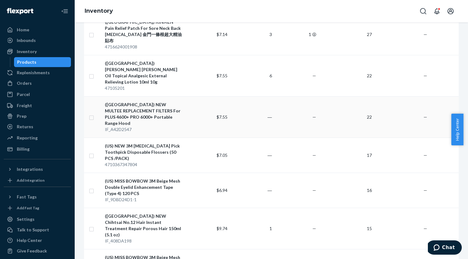
click at [166, 102] on div "([GEOGRAPHIC_DATA]) NEW MULTEE REPLACEMENT FILTERS For PLUS 4600+ PRO 6000+ Por…" at bounding box center [144, 114] width 78 height 25
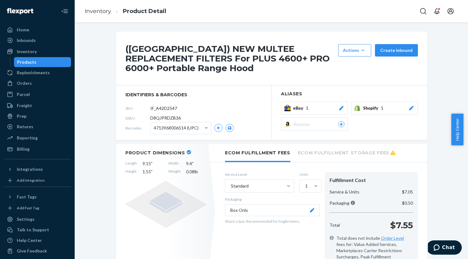
click at [276, 205] on button "Box Only" at bounding box center [272, 211] width 95 height 12
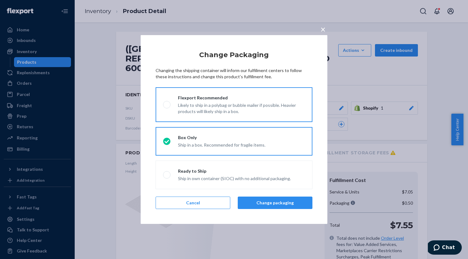
click at [200, 106] on div "Likely to ship in a polybag or bubble mailer if possible. Heavier products will…" at bounding box center [241, 108] width 127 height 14
click at [167, 106] on input "Flexport Recommended Likely to ship in a polybag or bubble mailer if possible. …" at bounding box center [165, 105] width 4 height 4
radio input "true"
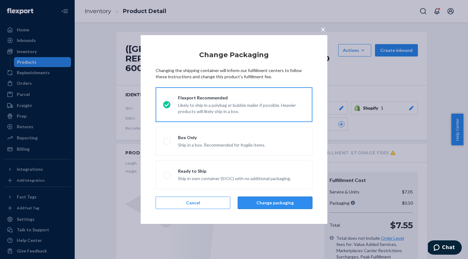
click at [263, 202] on button "Change packaging" at bounding box center [275, 203] width 75 height 12
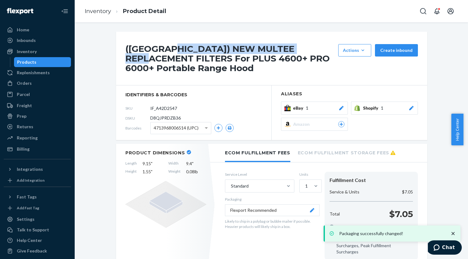
drag, startPoint x: 172, startPoint y: 47, endPoint x: 316, endPoint y: 47, distance: 143.4
click at [316, 47] on h1 "([GEOGRAPHIC_DATA]) NEW MULTEE REPLACEMENT FILTERS For PLUS 4600+ PRO 6000+ Por…" at bounding box center [230, 58] width 210 height 29
copy h1 "MULTEE REPLACEMENT FILTERS"
click at [40, 63] on div "Products" at bounding box center [43, 62] width 56 height 9
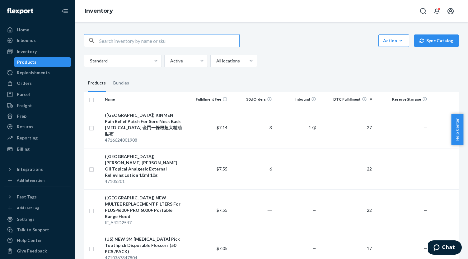
click at [60, 64] on div "Products" at bounding box center [43, 62] width 56 height 9
click at [132, 41] on input "text" at bounding box center [169, 41] width 140 height 12
paste input "IF_D54D0B22"
type input "IF_D54D0B22"
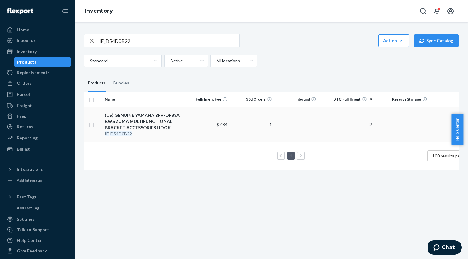
click at [137, 118] on div "(US) GENUINE YAMAHA BFV-QF83A BWS ZUMA MULTIFUNCTIONAL BRACKET ACCESSORIES HOOK" at bounding box center [144, 121] width 78 height 19
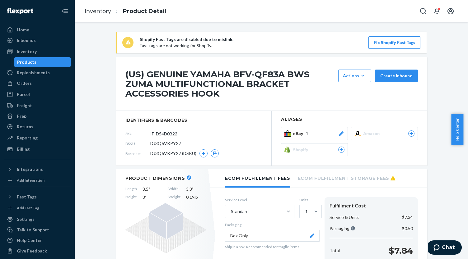
click at [333, 132] on div "eBay 1" at bounding box center [318, 134] width 51 height 6
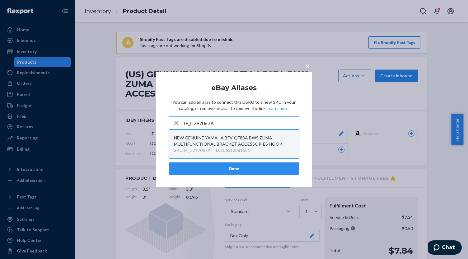
type input "IF_C797067A"
click at [264, 145] on div "NEW GENUINE YAMAHA BFV-QF83A BWS ZUMA MULTIFUNCTIONAL BRACKET ACCESSORIES HOOK" at bounding box center [234, 141] width 120 height 12
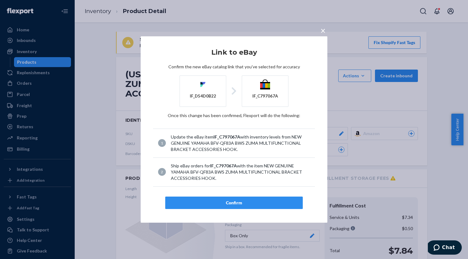
click at [253, 201] on div "Confirm" at bounding box center [233, 203] width 127 height 6
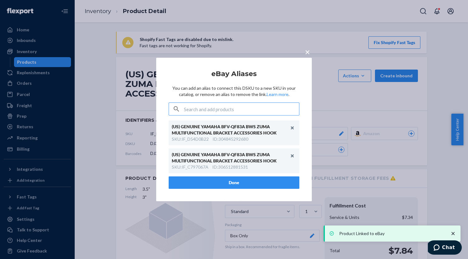
click at [257, 179] on button "Done" at bounding box center [234, 183] width 131 height 12
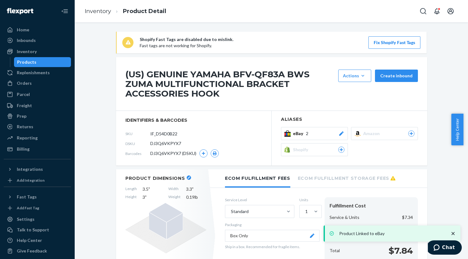
click at [40, 61] on div "Products" at bounding box center [43, 62] width 56 height 9
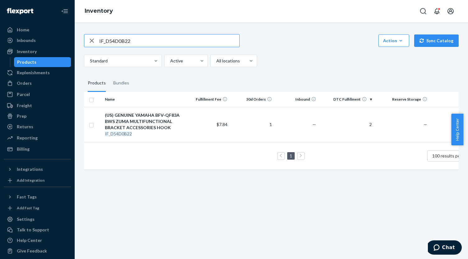
click at [138, 40] on input "IF_D54D0B22" at bounding box center [169, 41] width 140 height 12
paste input "IF_2BA90157"
type input "IF_2BA90157"
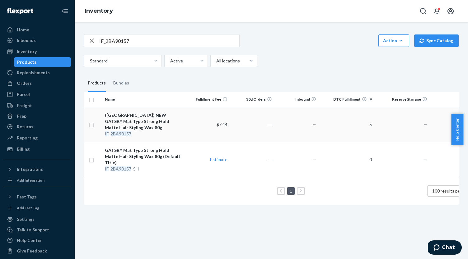
click at [155, 117] on div "([GEOGRAPHIC_DATA]) NEW GATSBY Mat Type Strong Hold Matte Hair Styling Wax 80g" at bounding box center [144, 121] width 78 height 19
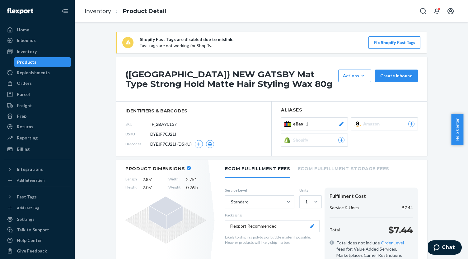
click at [312, 118] on button "eBay 1" at bounding box center [314, 124] width 67 height 13
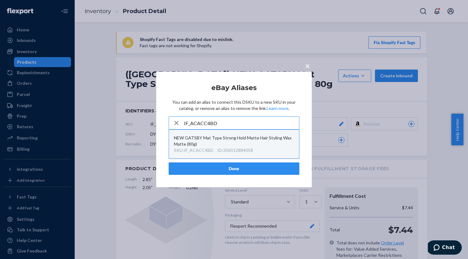
type input "IF_ACACC4BD"
click at [259, 147] on div "SKU : IF_ACACC4BD ID : 306512884058" at bounding box center [234, 150] width 120 height 6
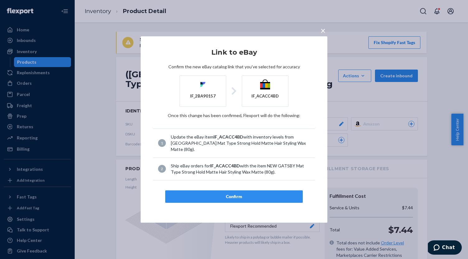
click at [254, 191] on button "Confirm" at bounding box center [233, 197] width 137 height 12
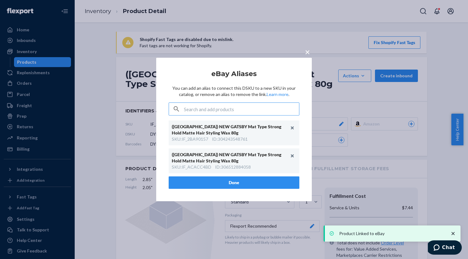
click at [228, 183] on button "Done" at bounding box center [234, 183] width 131 height 12
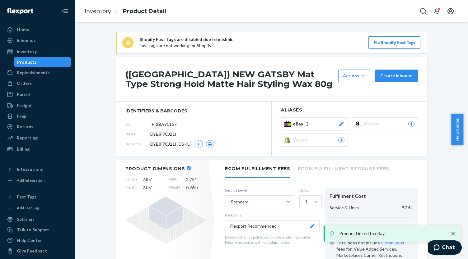
click at [40, 62] on div "Products" at bounding box center [43, 62] width 56 height 9
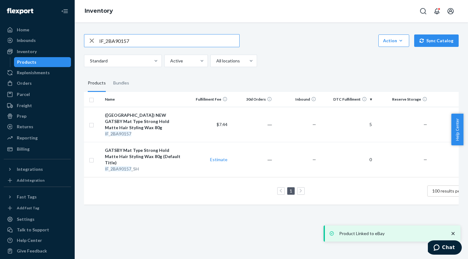
click at [134, 43] on input "IF_2BA90157" at bounding box center [169, 41] width 140 height 12
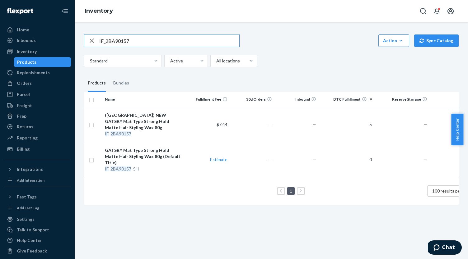
click at [150, 43] on input "IF_2BA90157" at bounding box center [169, 41] width 140 height 12
paste input "E86DD959"
type input "IF_E86DD959"
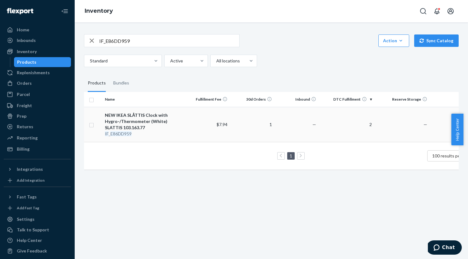
click at [161, 118] on div "NEW IKEA SLÅTTIS Clock with Hygro-/Thermometer (White) SLATTIS 103.163.77" at bounding box center [144, 121] width 78 height 19
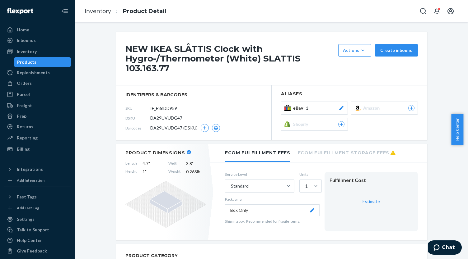
click at [303, 113] on button "eBay 1" at bounding box center [314, 108] width 67 height 13
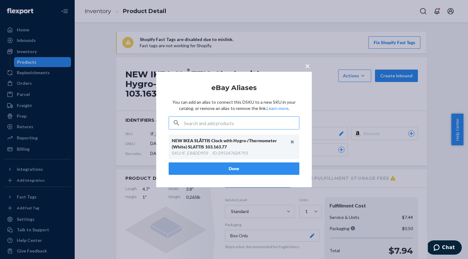
click at [240, 120] on input "text" at bounding box center [241, 123] width 115 height 12
click at [244, 126] on input "text" at bounding box center [241, 123] width 115 height 12
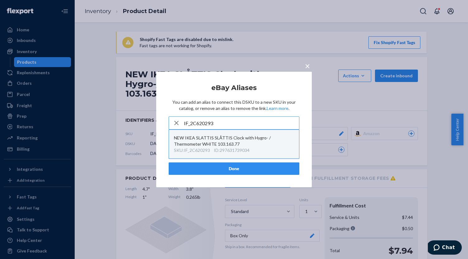
type input "IF_2C620293"
click at [247, 140] on div "NEW IKEA SLATTIS SLÅTTIS Clock with Hygro- / Thermometer WHITE 103.163.77" at bounding box center [234, 141] width 120 height 12
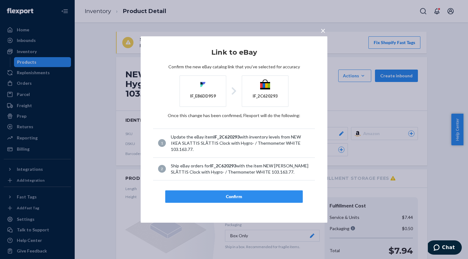
click at [242, 194] on div "Confirm" at bounding box center [233, 197] width 127 height 6
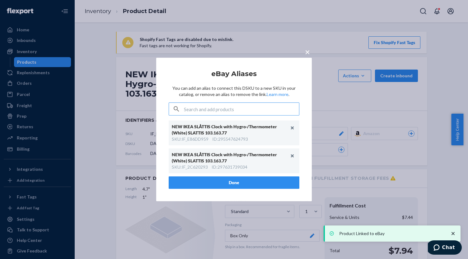
click at [239, 182] on button "Done" at bounding box center [234, 183] width 131 height 12
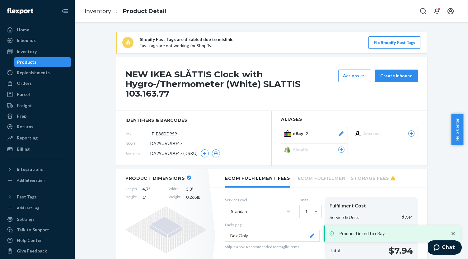
click at [52, 64] on div "Products" at bounding box center [43, 62] width 56 height 9
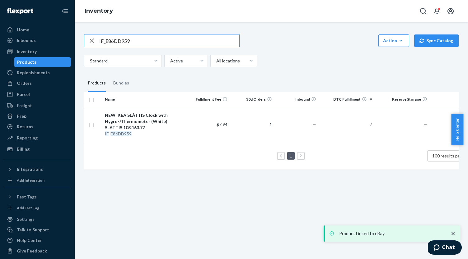
click at [132, 38] on input "IF_E86DD959" at bounding box center [169, 41] width 140 height 12
paste input "7897A5A3"
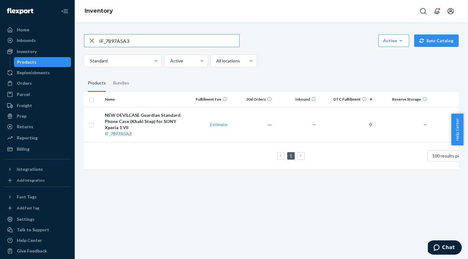
click at [154, 39] on input "IF_7897A5A3" at bounding box center [169, 41] width 140 height 12
paste input "IF_AE83C295"
type input "IF_AE83C295"
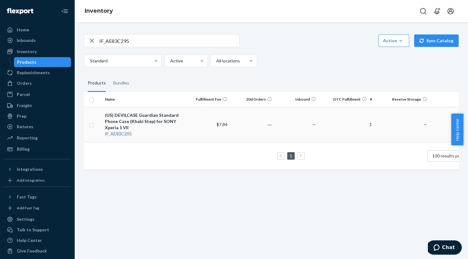
click at [171, 117] on div "(US) DEVILCASE Guardian Standard Phone Case (Khaki Step) for SONY Xperia 1 VII" at bounding box center [144, 121] width 78 height 19
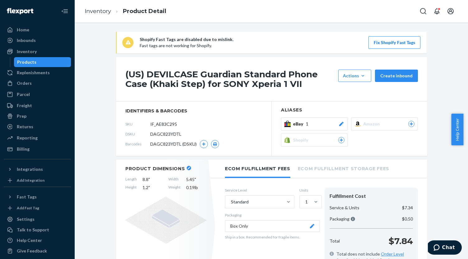
click at [321, 125] on div "eBay 1" at bounding box center [318, 124] width 51 height 6
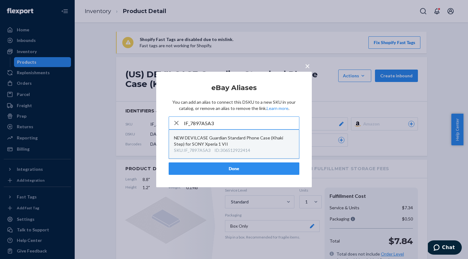
type input "IF_7897A5A3"
click at [253, 145] on div "NEW DEVILCASE Guardian Standard Phone Case (Khaki Step) for SONY Xperia 1 VII" at bounding box center [234, 141] width 120 height 12
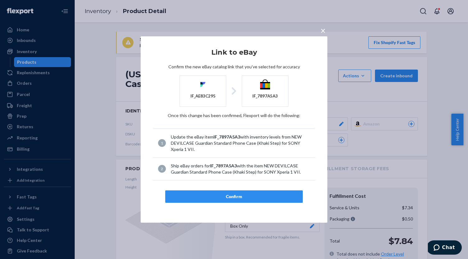
click at [246, 197] on div "Confirm" at bounding box center [233, 197] width 127 height 6
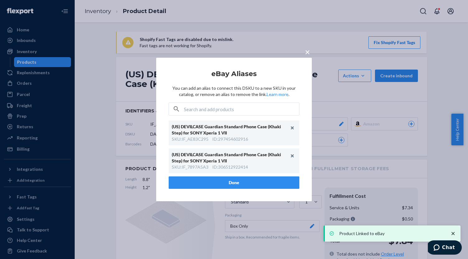
click at [231, 181] on button "Done" at bounding box center [234, 183] width 131 height 12
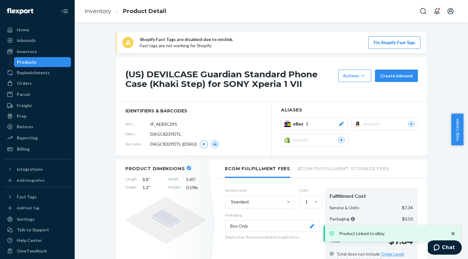
click at [27, 59] on div "Products" at bounding box center [26, 62] width 19 height 6
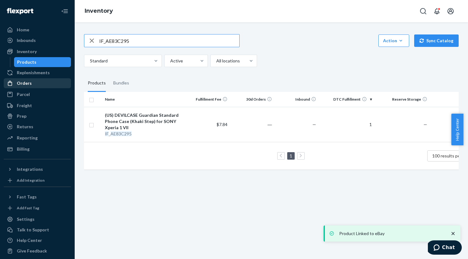
click at [23, 87] on div "Orders" at bounding box center [37, 83] width 66 height 9
